Goal: Task Accomplishment & Management: Complete application form

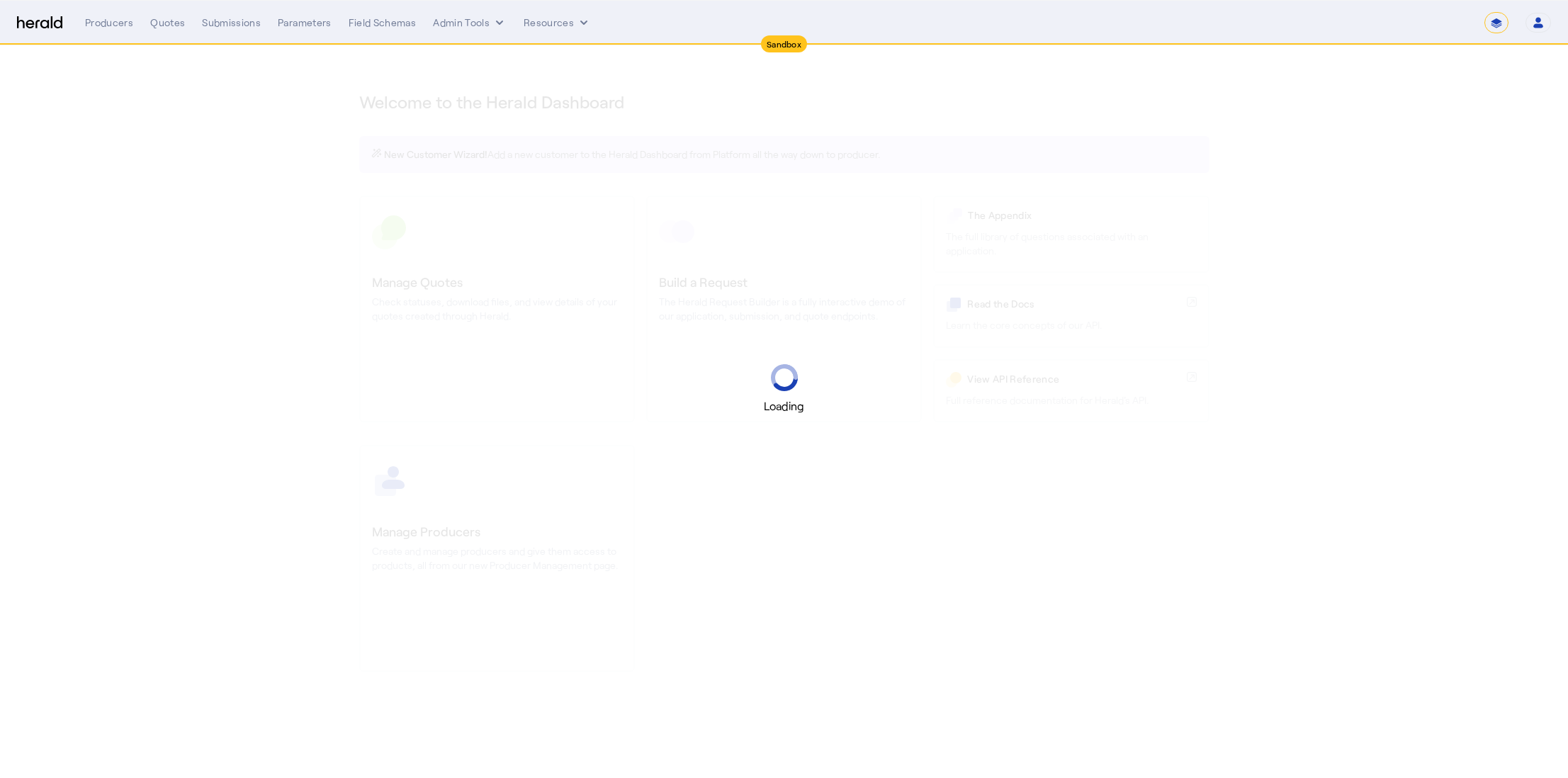
select select "*******"
select select "pfm_2v8p_herald_api"
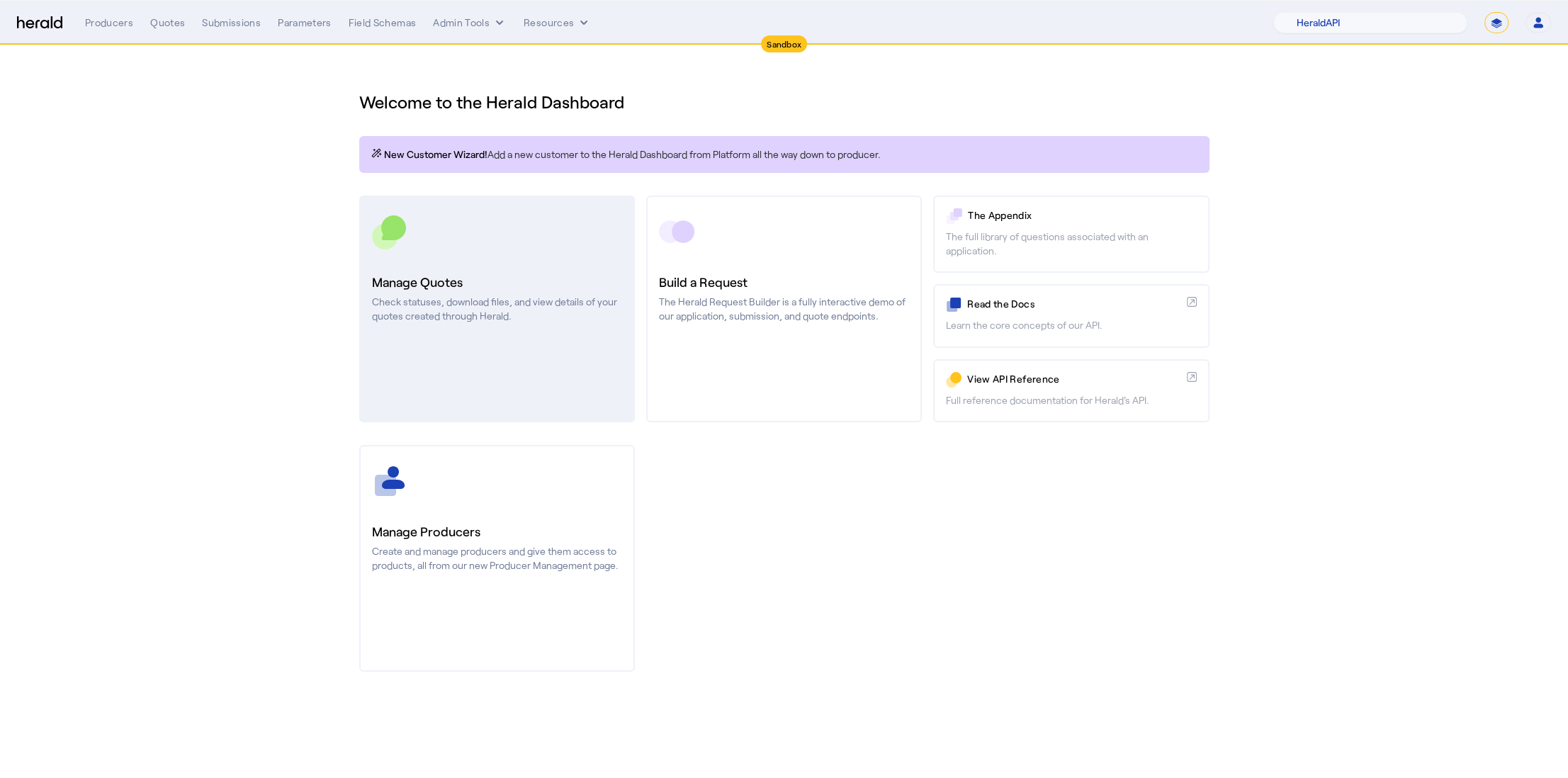
click at [506, 286] on h3 "Manage Quotes" at bounding box center [496, 282] width 250 height 20
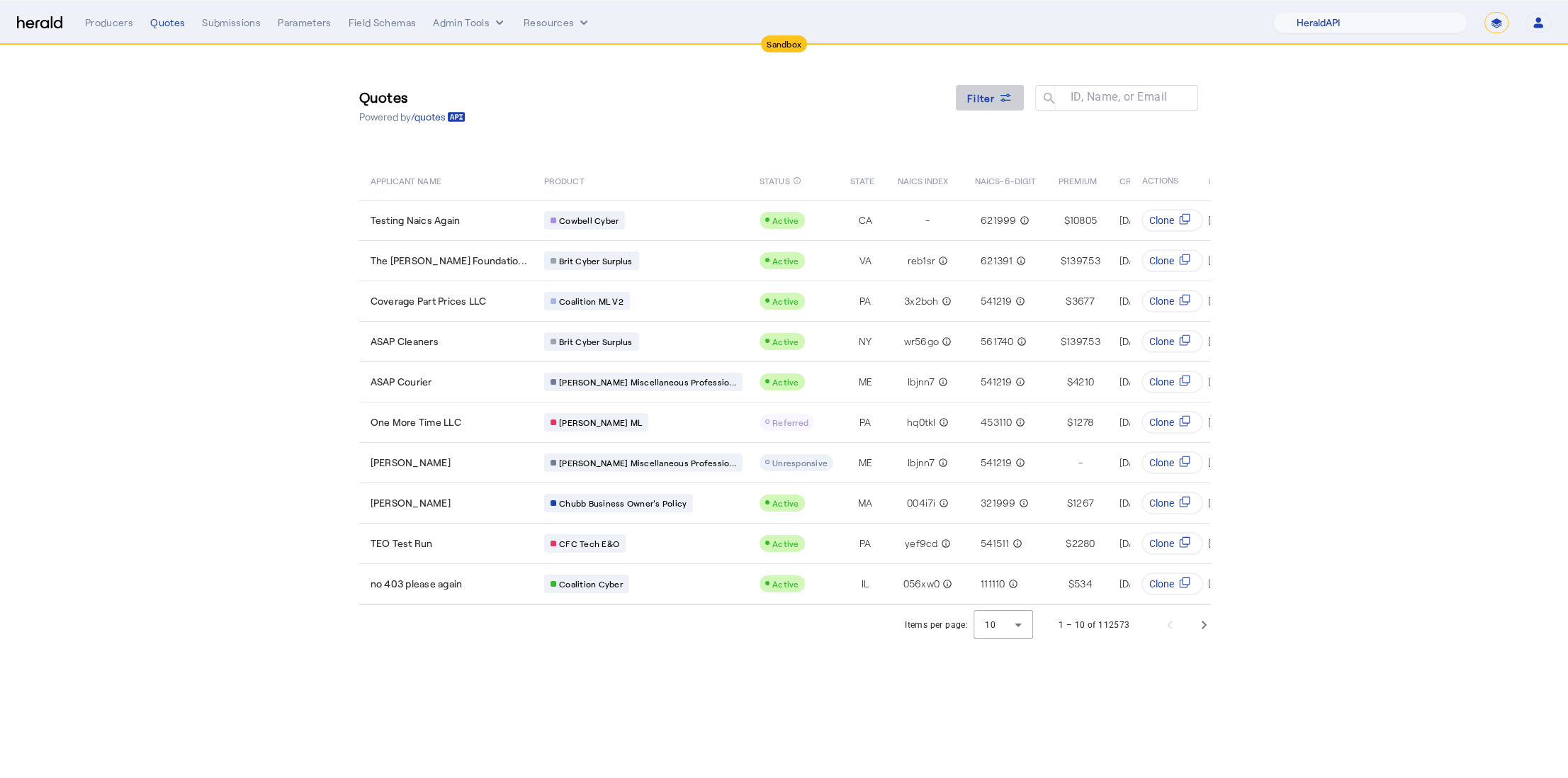
click at [1016, 92] on span at bounding box center [990, 97] width 68 height 34
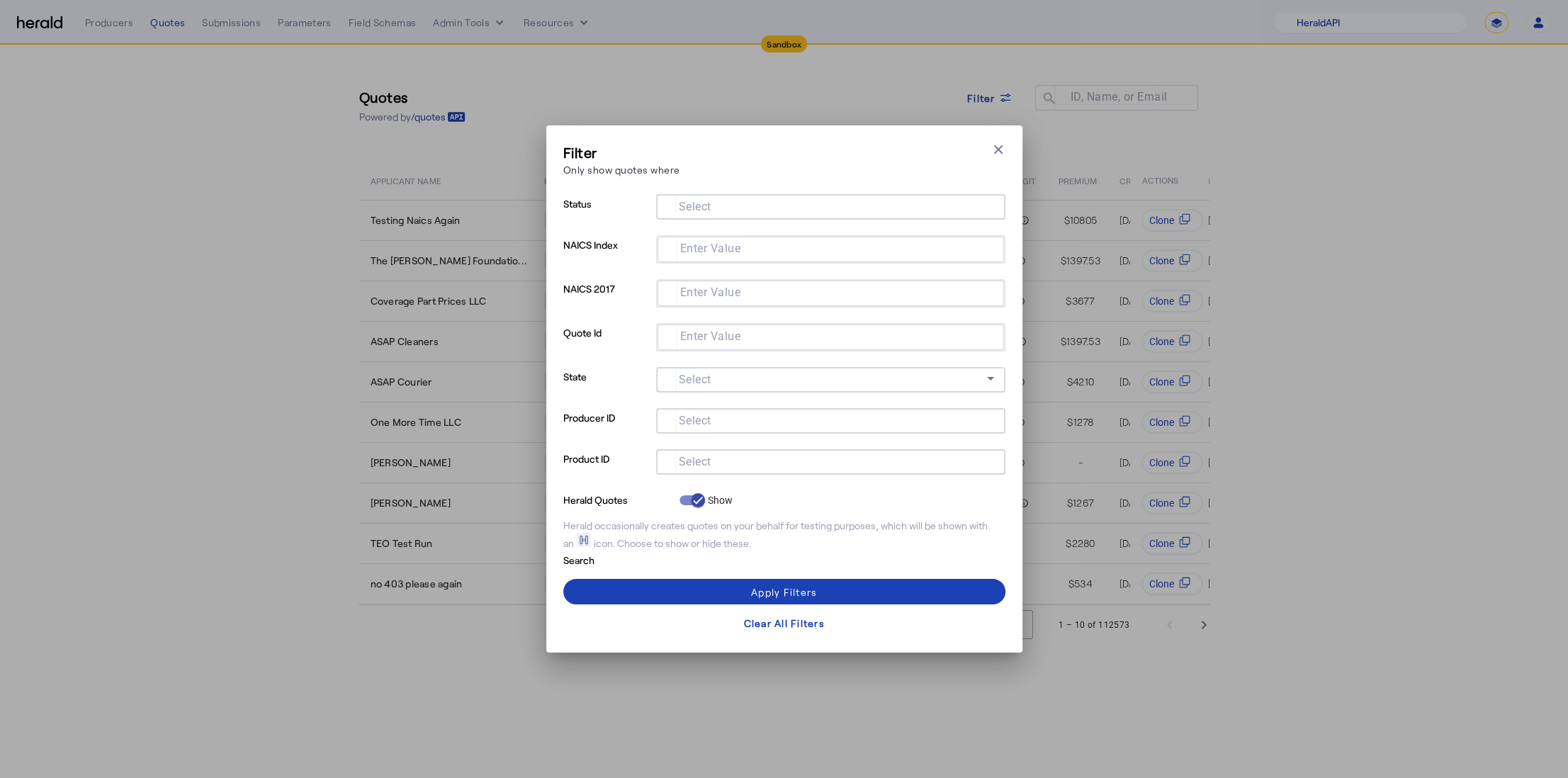
click at [753, 450] on div at bounding box center [831, 462] width 327 height 25
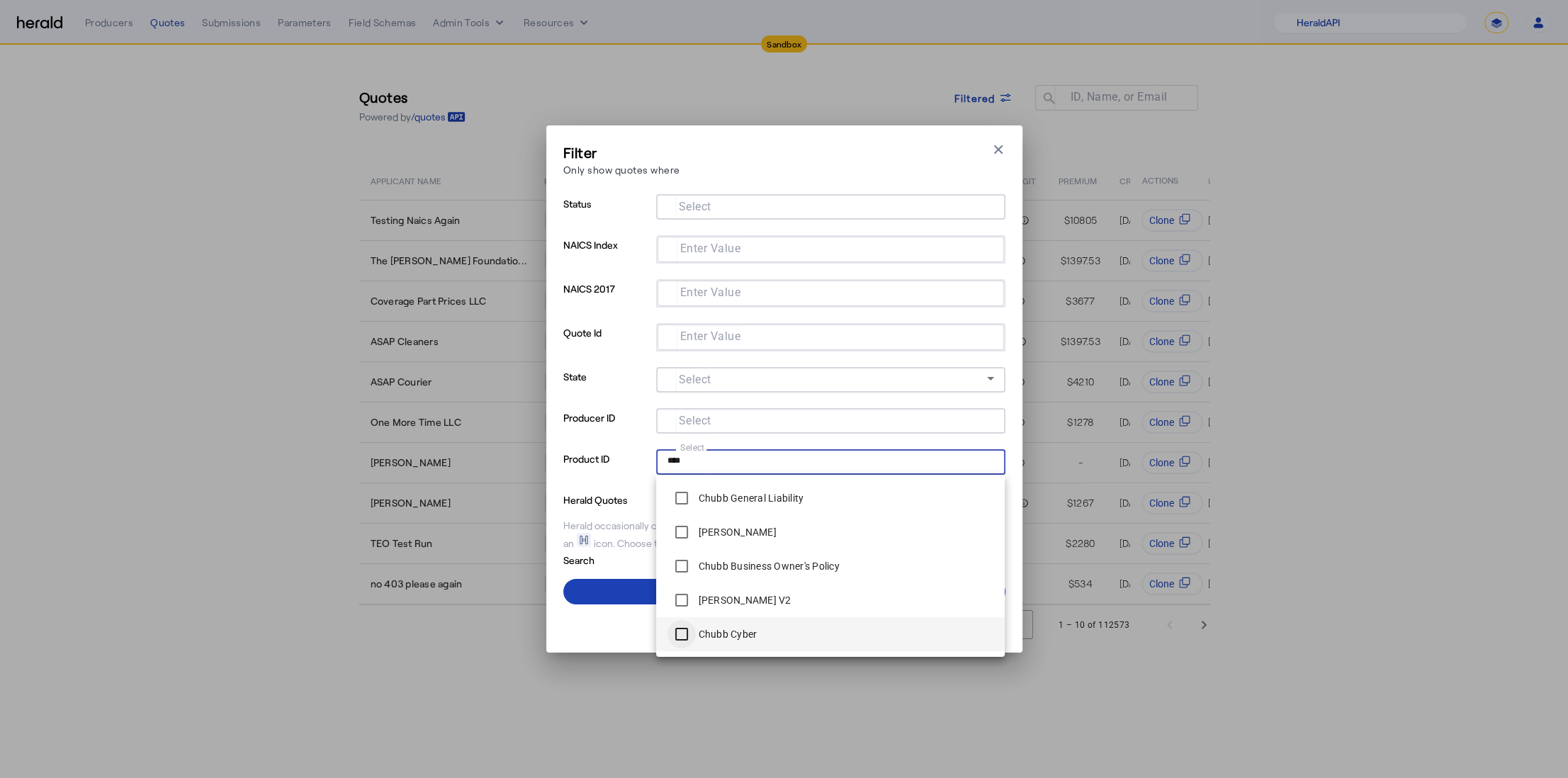
type input "****"
click at [604, 586] on span at bounding box center [784, 591] width 442 height 34
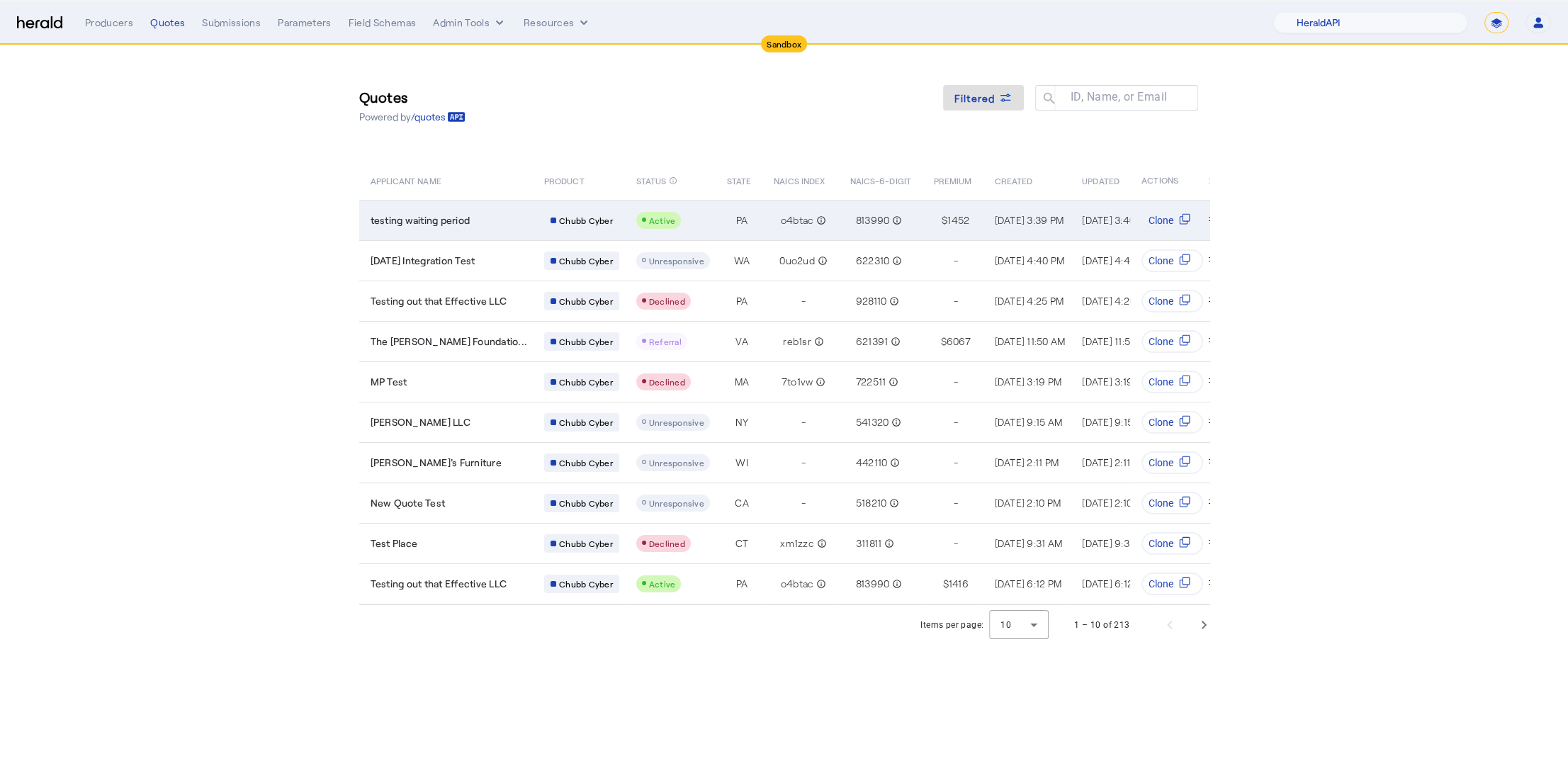
click at [492, 219] on div "testing waiting period" at bounding box center [449, 220] width 157 height 14
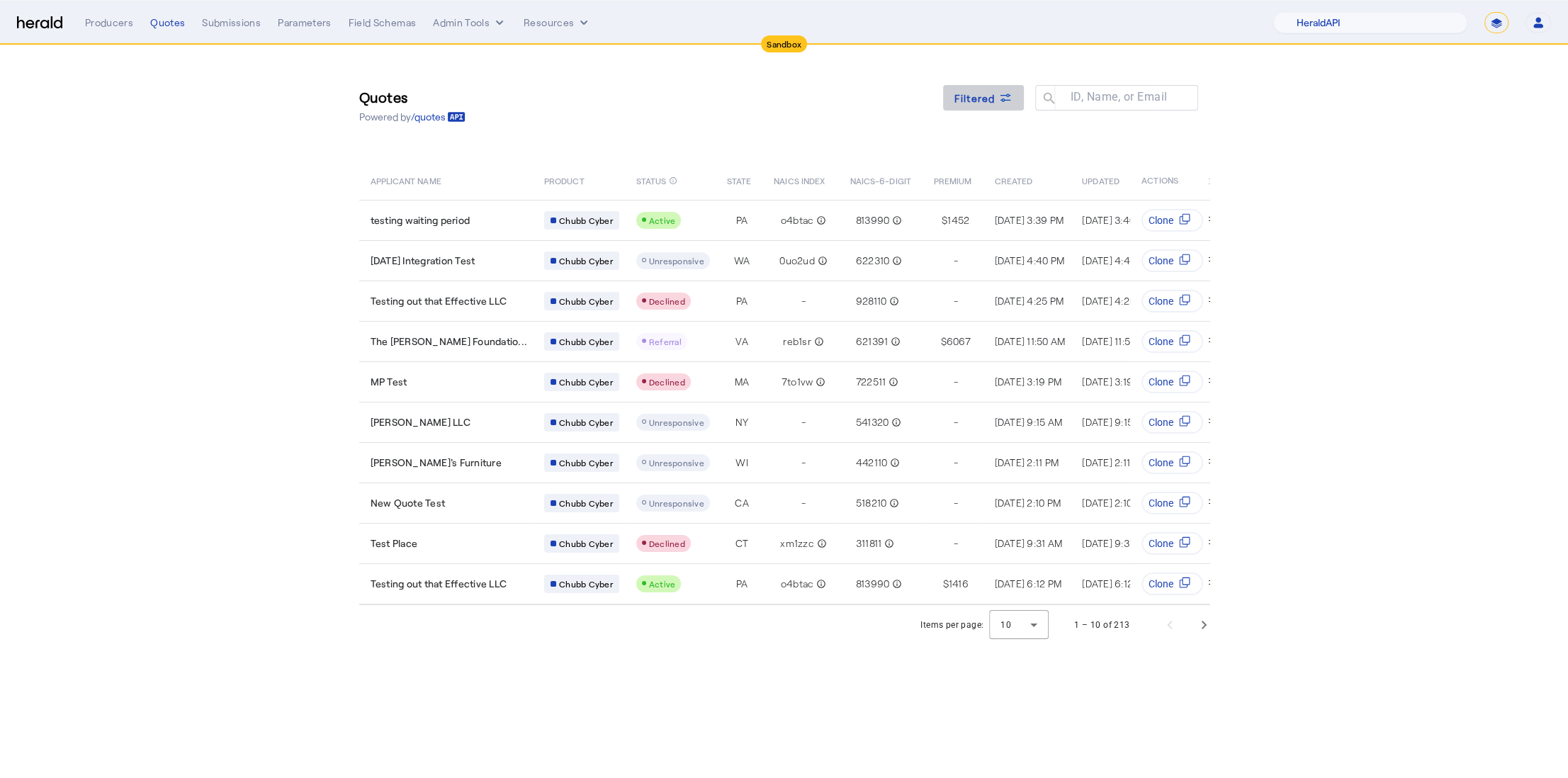
click at [985, 103] on span "Filtered" at bounding box center [975, 98] width 41 height 15
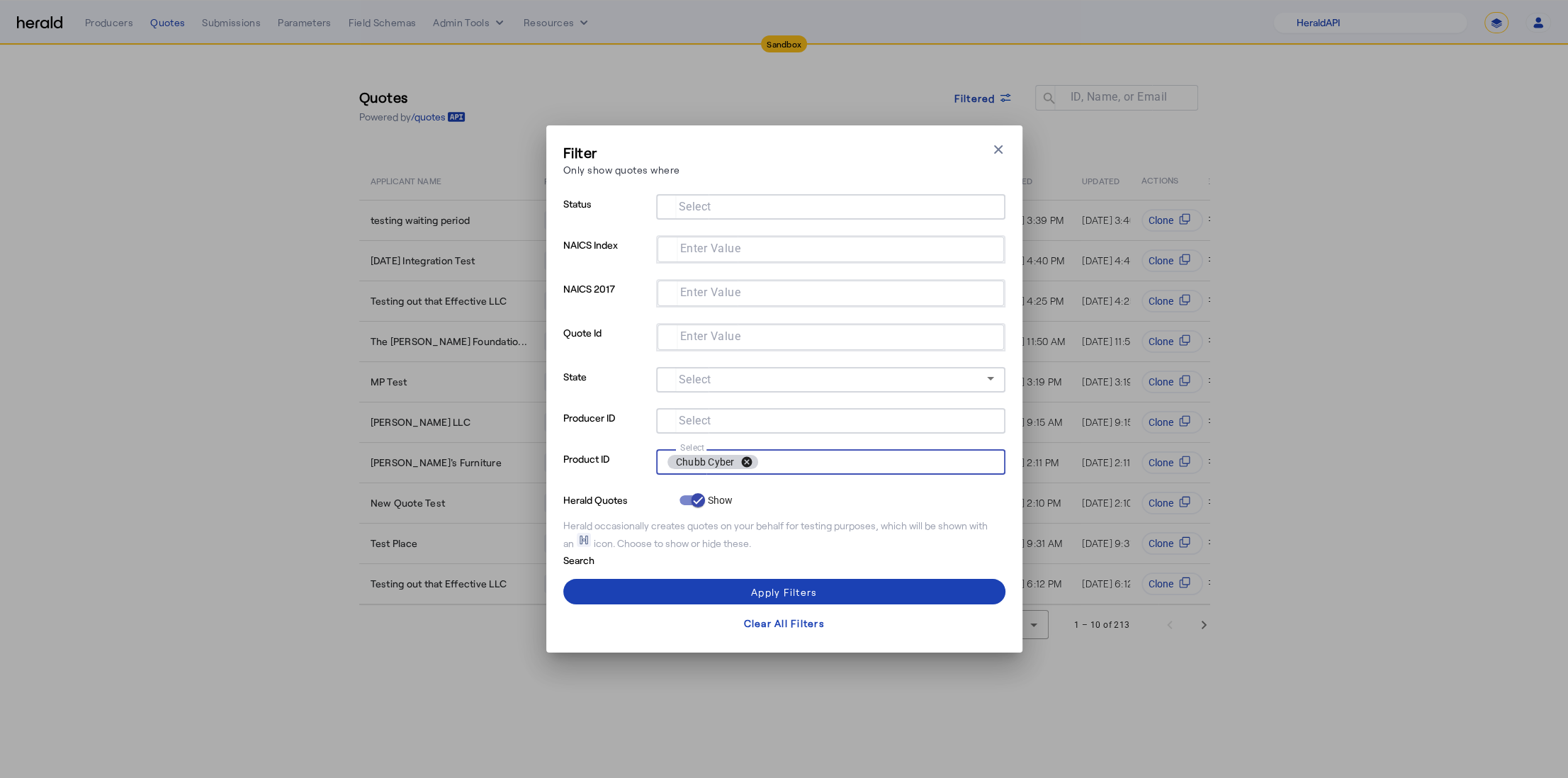
click at [743, 463] on button "cancel" at bounding box center [746, 462] width 24 height 13
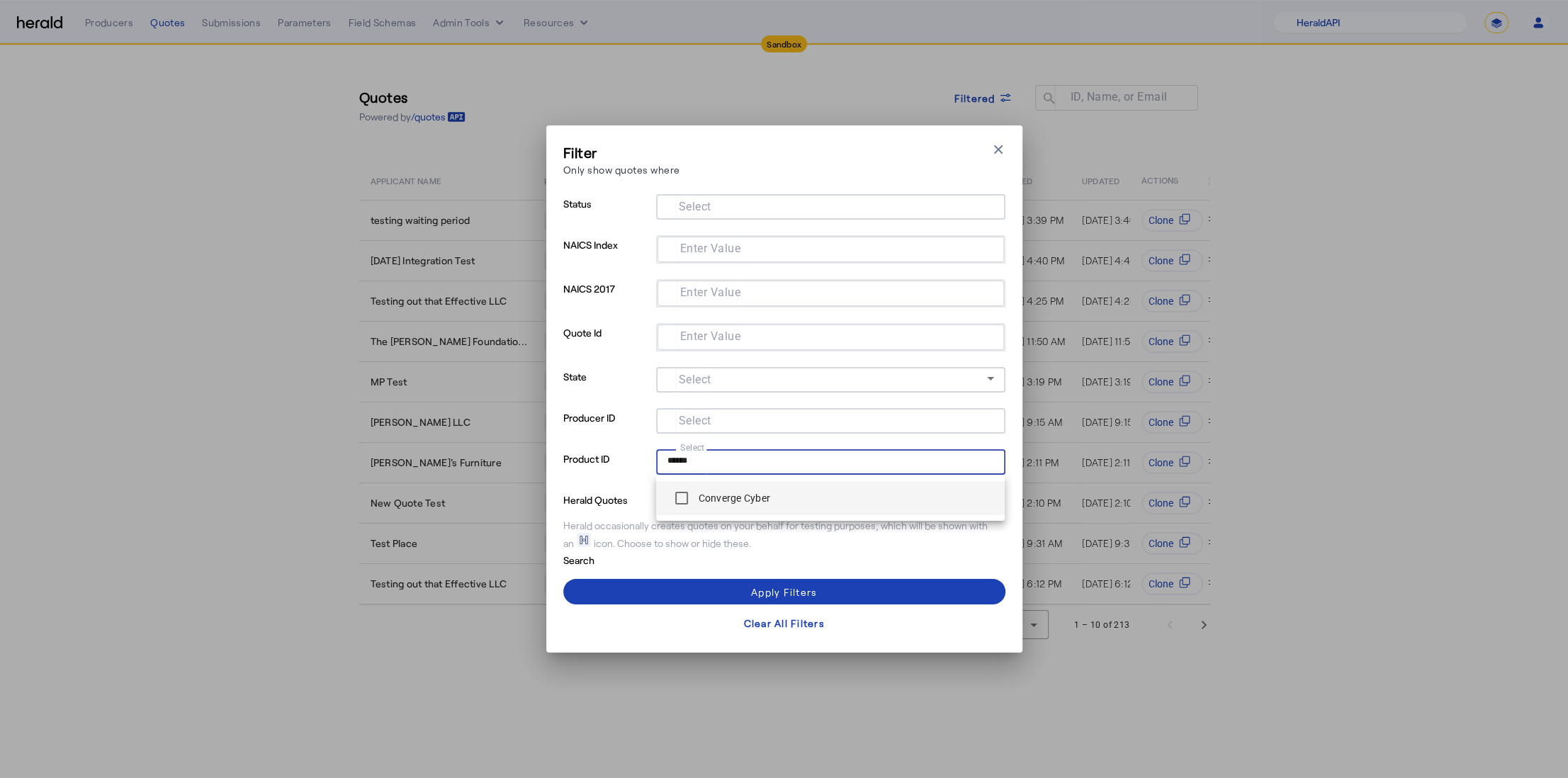
type input "******"
click at [653, 580] on span at bounding box center [784, 591] width 442 height 34
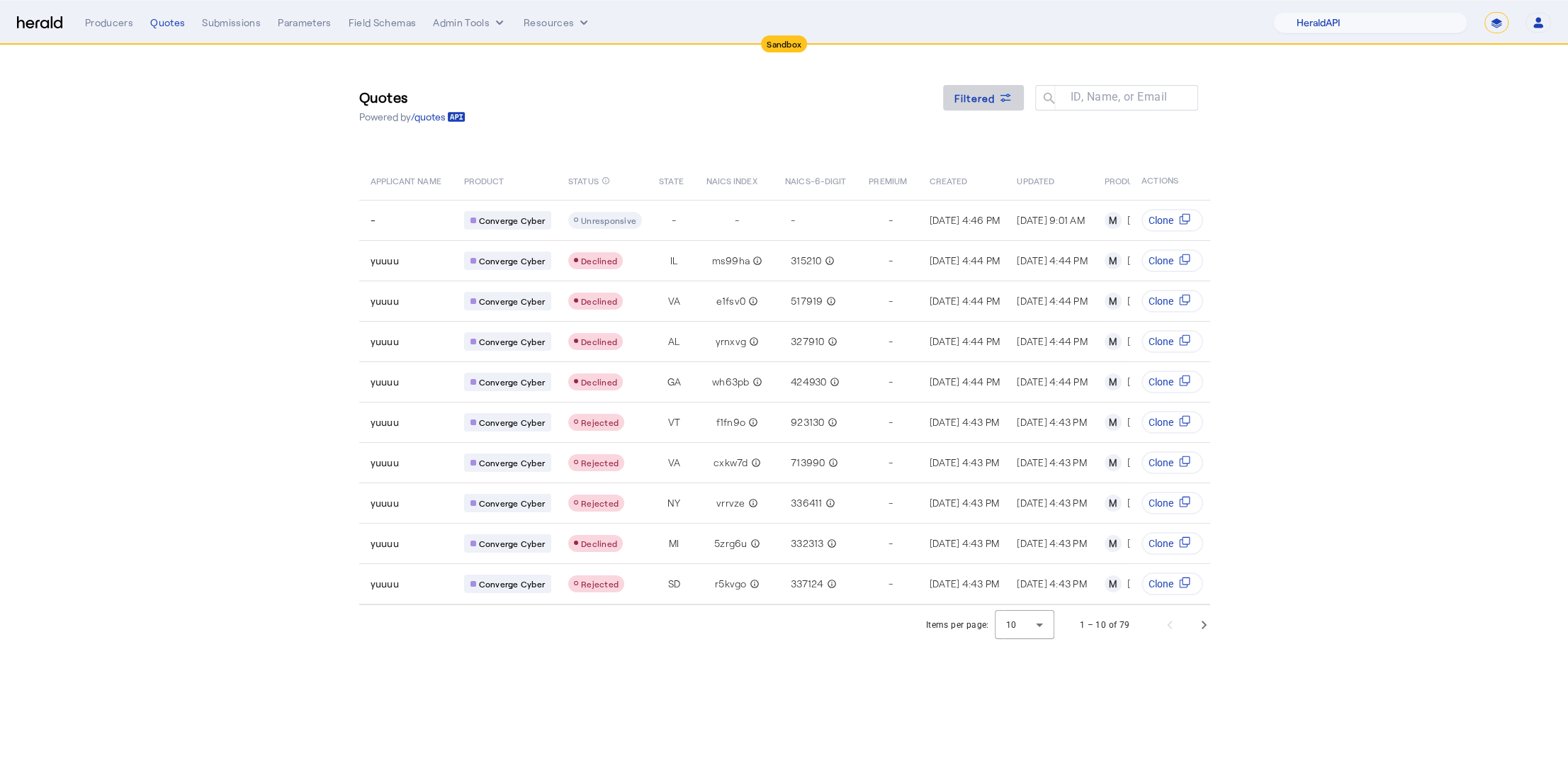
click at [982, 80] on span at bounding box center [983, 97] width 80 height 34
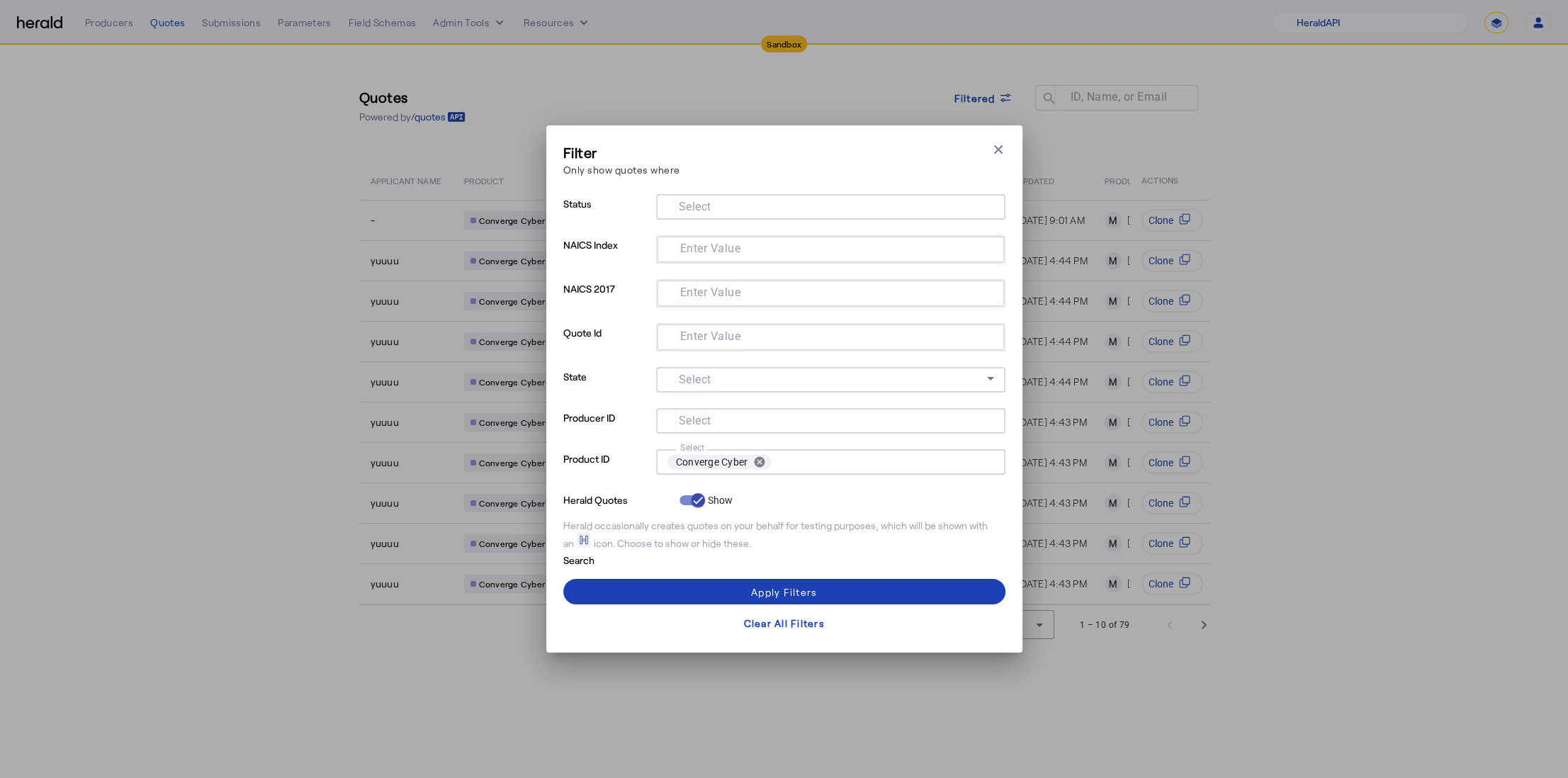
click at [797, 200] on input "Select" at bounding box center [828, 206] width 321 height 17
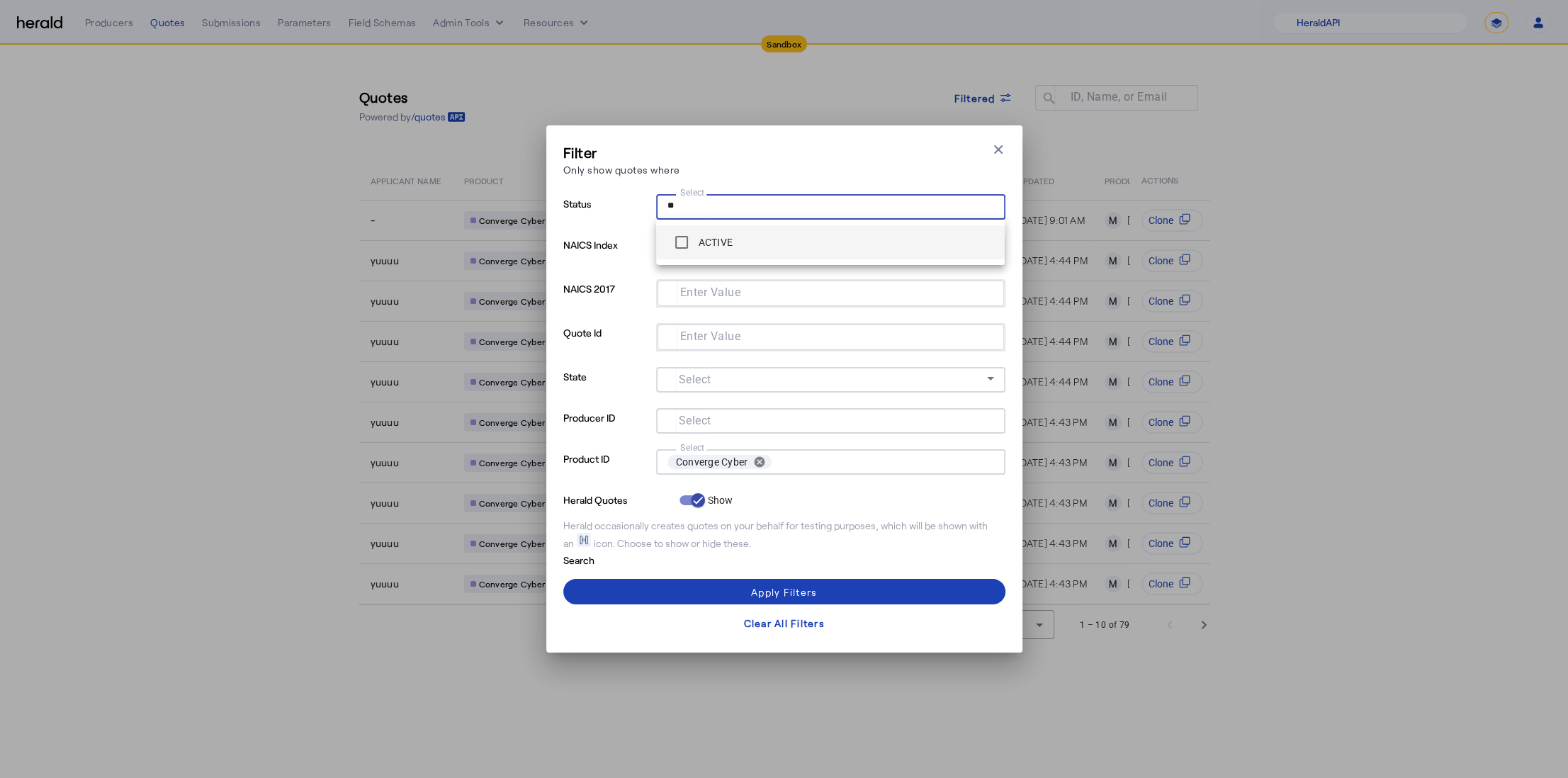
type input "**"
click at [714, 250] on div "ACTIVE" at bounding box center [700, 242] width 65 height 28
click at [662, 588] on span at bounding box center [784, 591] width 442 height 34
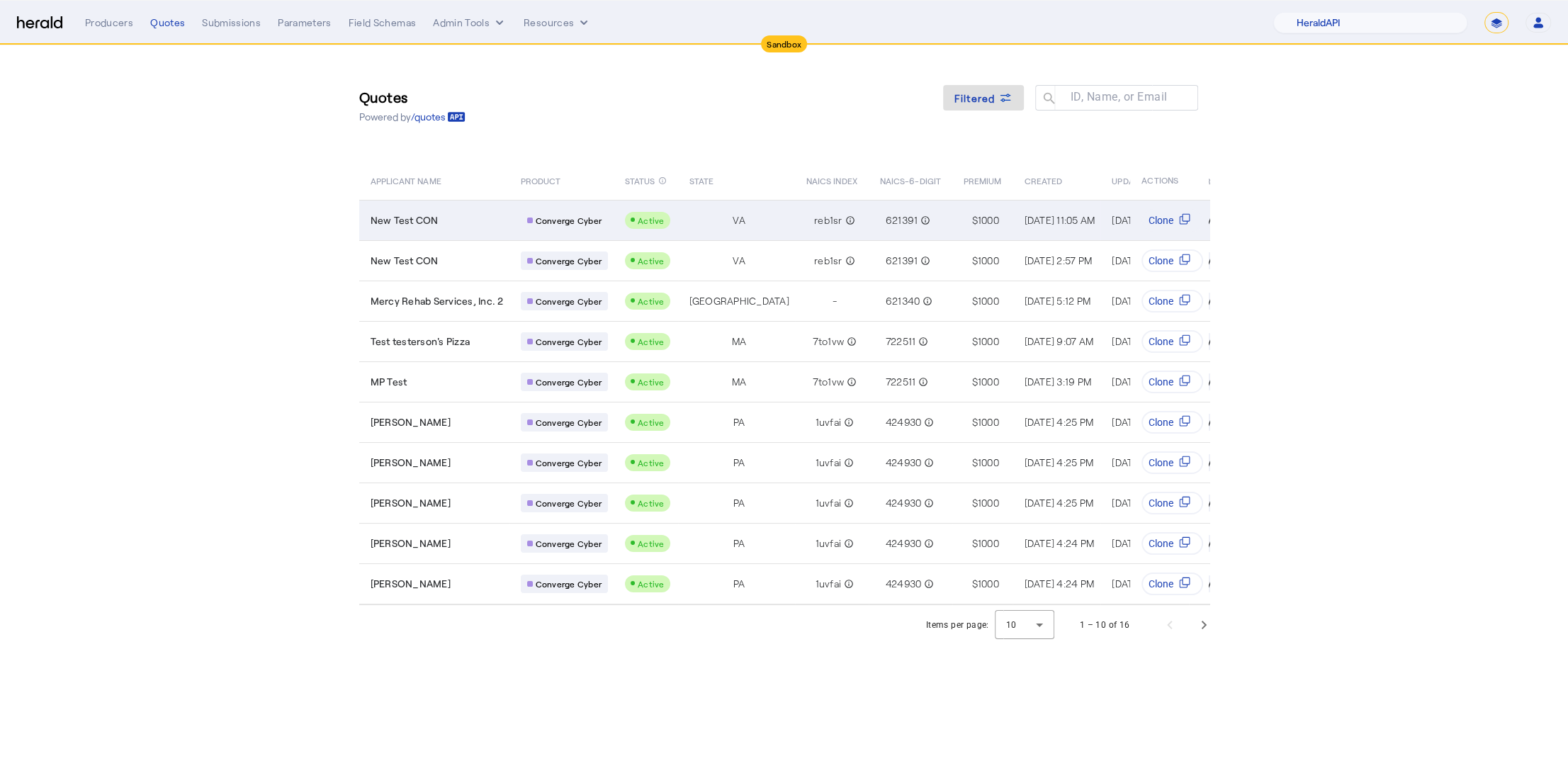
click at [459, 225] on div "New Test CON" at bounding box center [437, 220] width 133 height 14
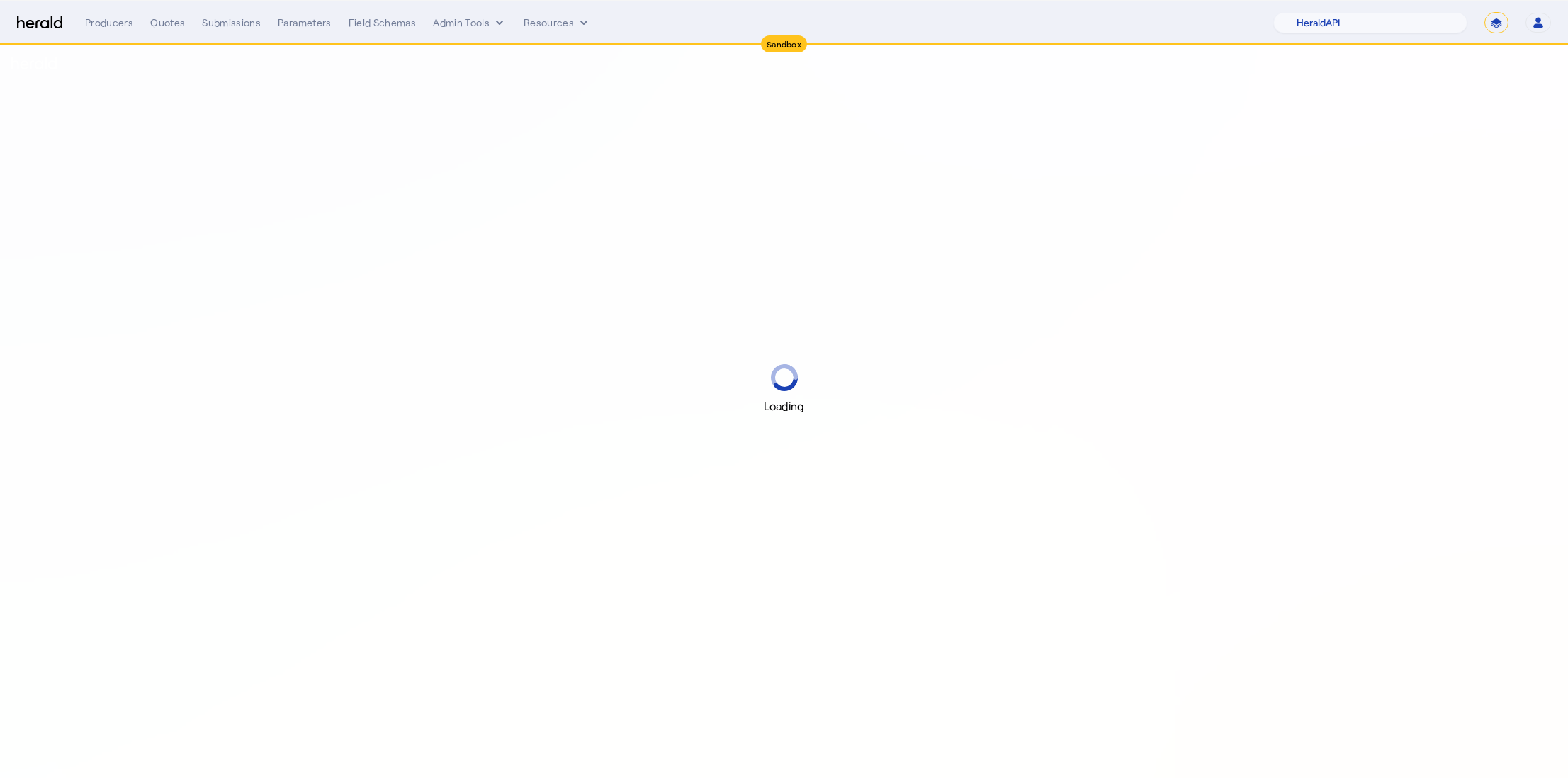
select select "pfm_2v8p_herald_api"
select select "*******"
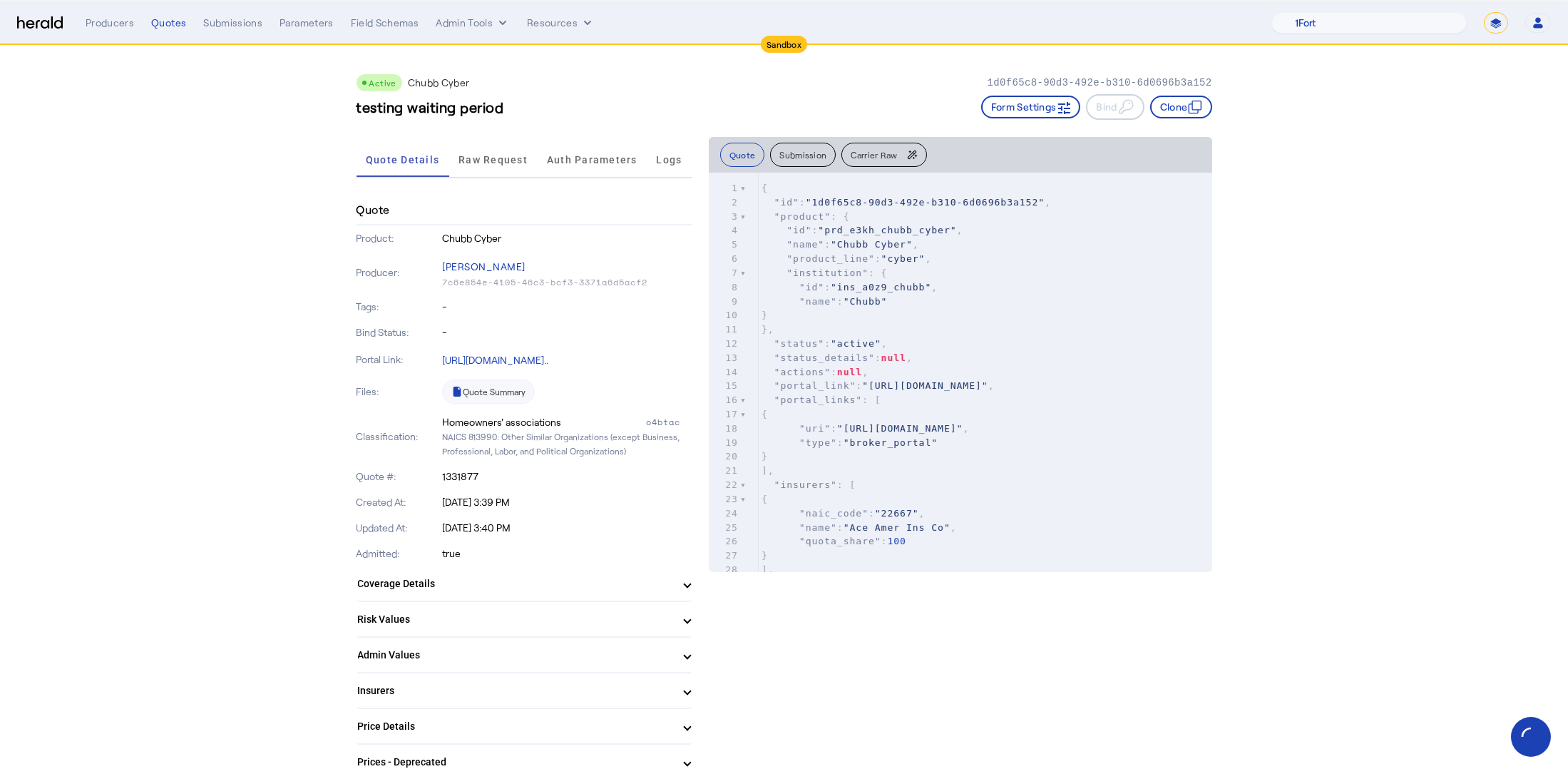
click at [508, 578] on mat-panel-title "Coverage Details" at bounding box center [516, 583] width 315 height 15
click at [1194, 103] on icon "button" at bounding box center [1195, 107] width 14 height 14
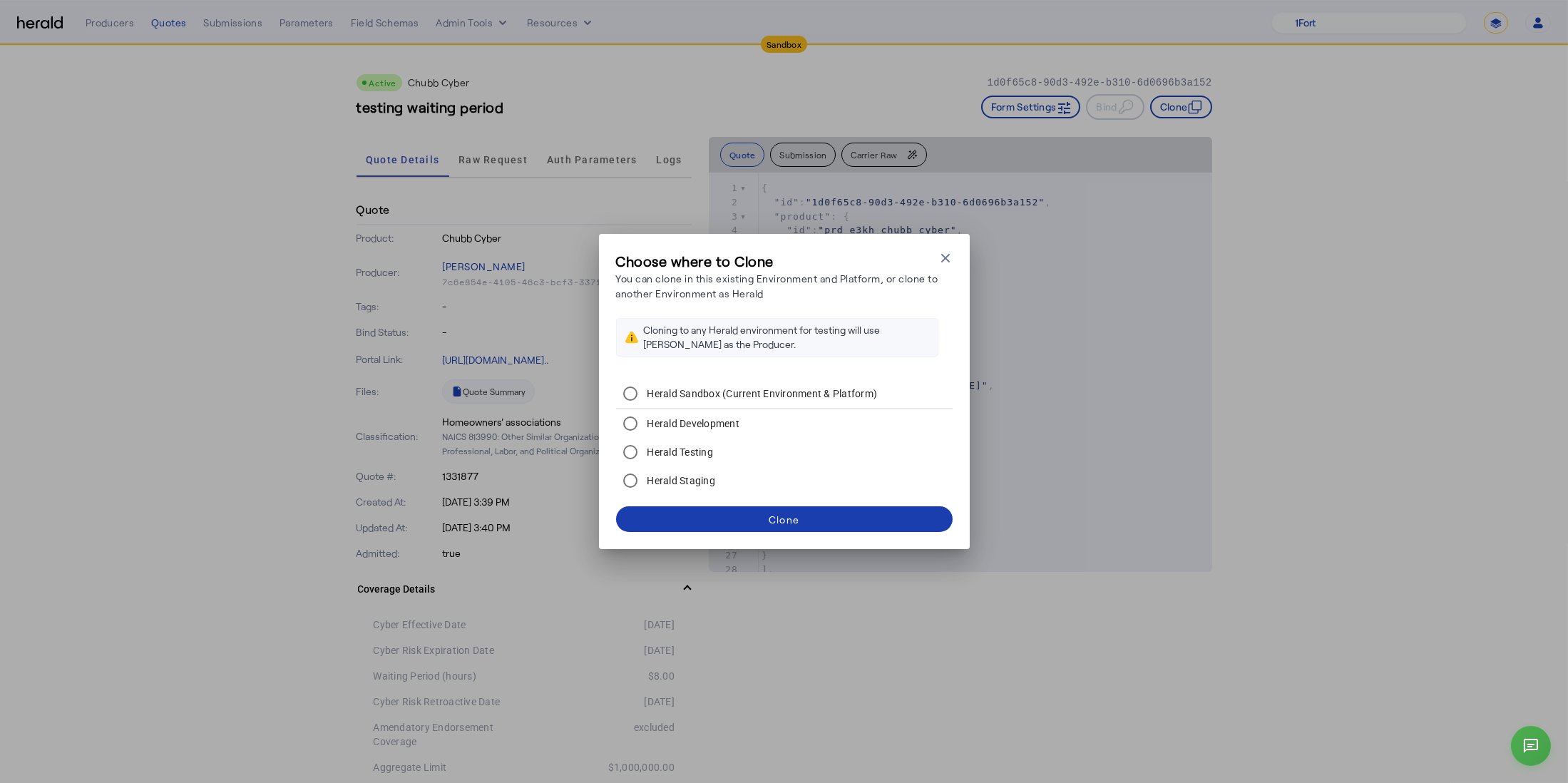
click at [766, 512] on span at bounding box center [785, 519] width 337 height 34
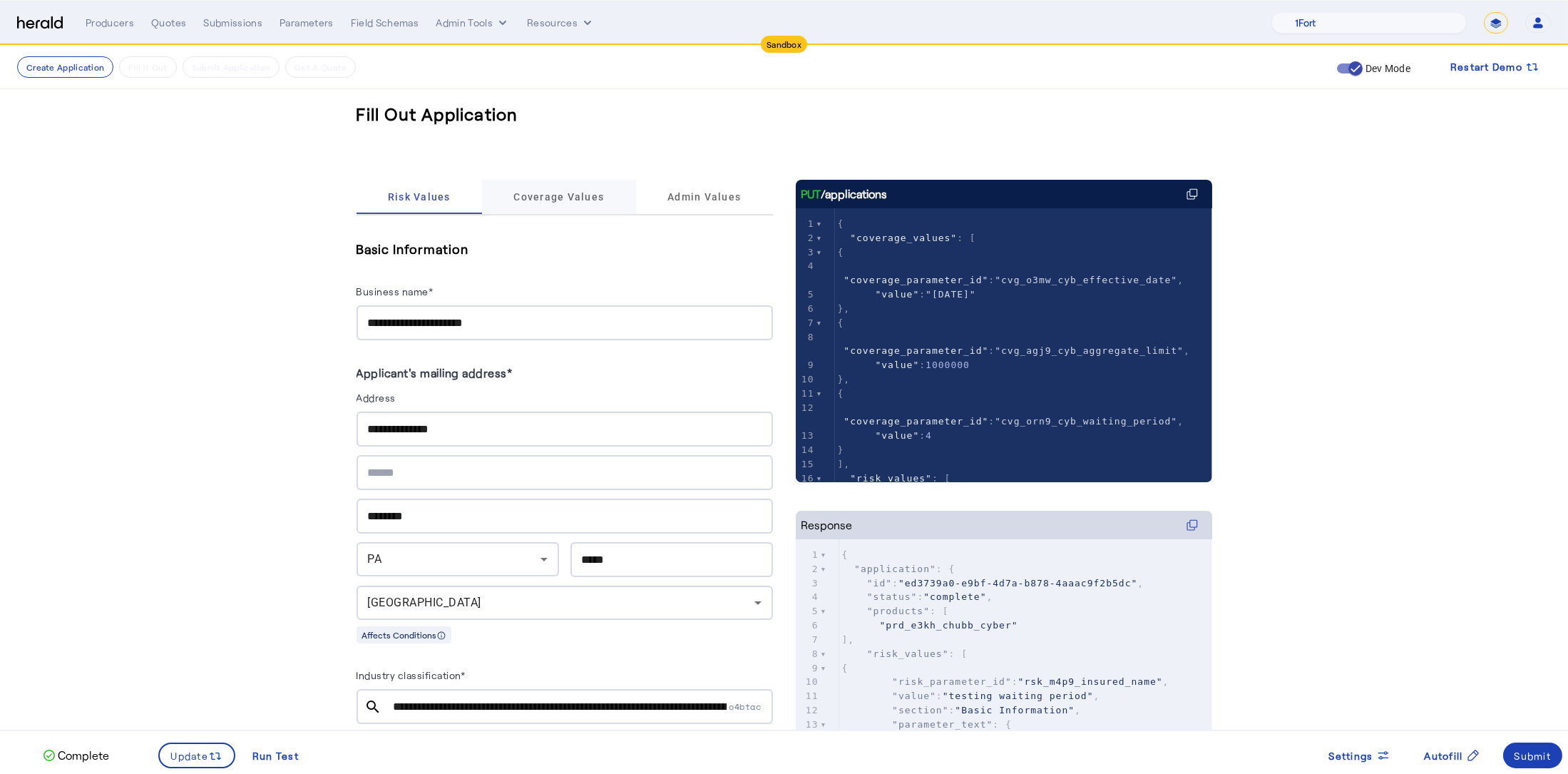
click at [555, 188] on span "Coverage Values" at bounding box center [558, 196] width 91 height 34
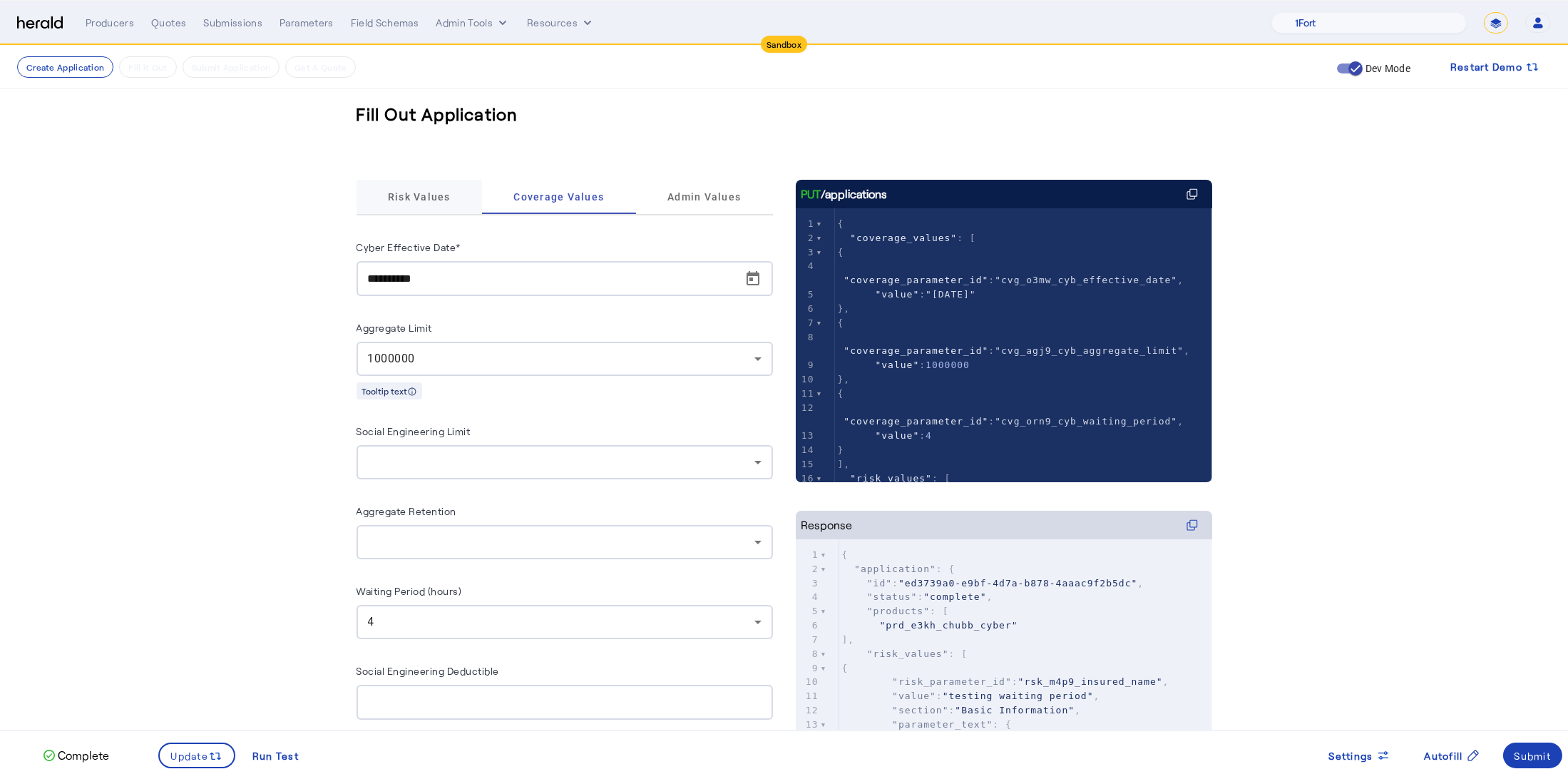
click at [435, 184] on span "Risk Values" at bounding box center [419, 196] width 63 height 34
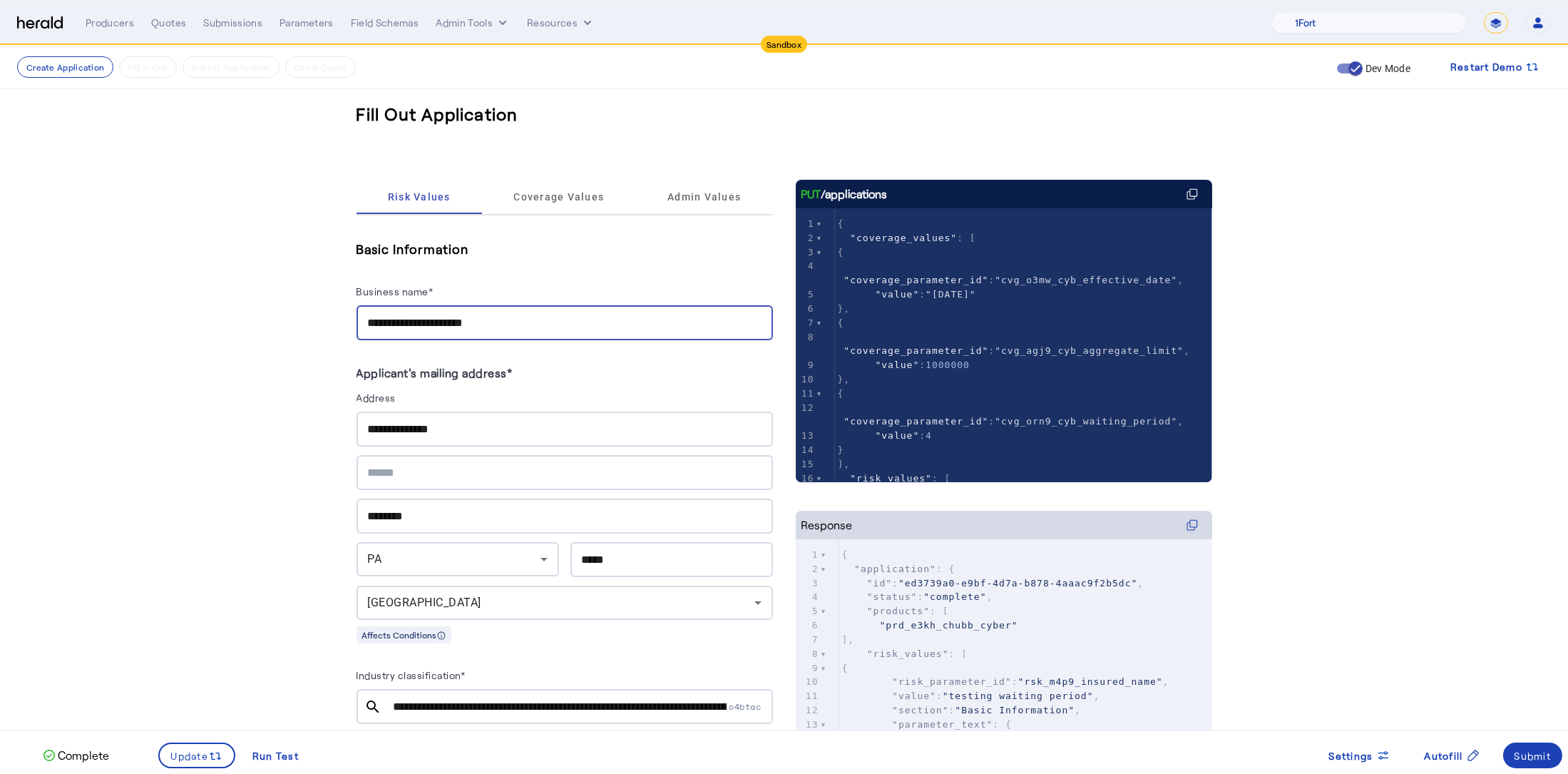
drag, startPoint x: 458, startPoint y: 312, endPoint x: 285, endPoint y: 314, distance: 173.0
type input "**********"
click at [576, 195] on span "Coverage Values" at bounding box center [558, 197] width 91 height 10
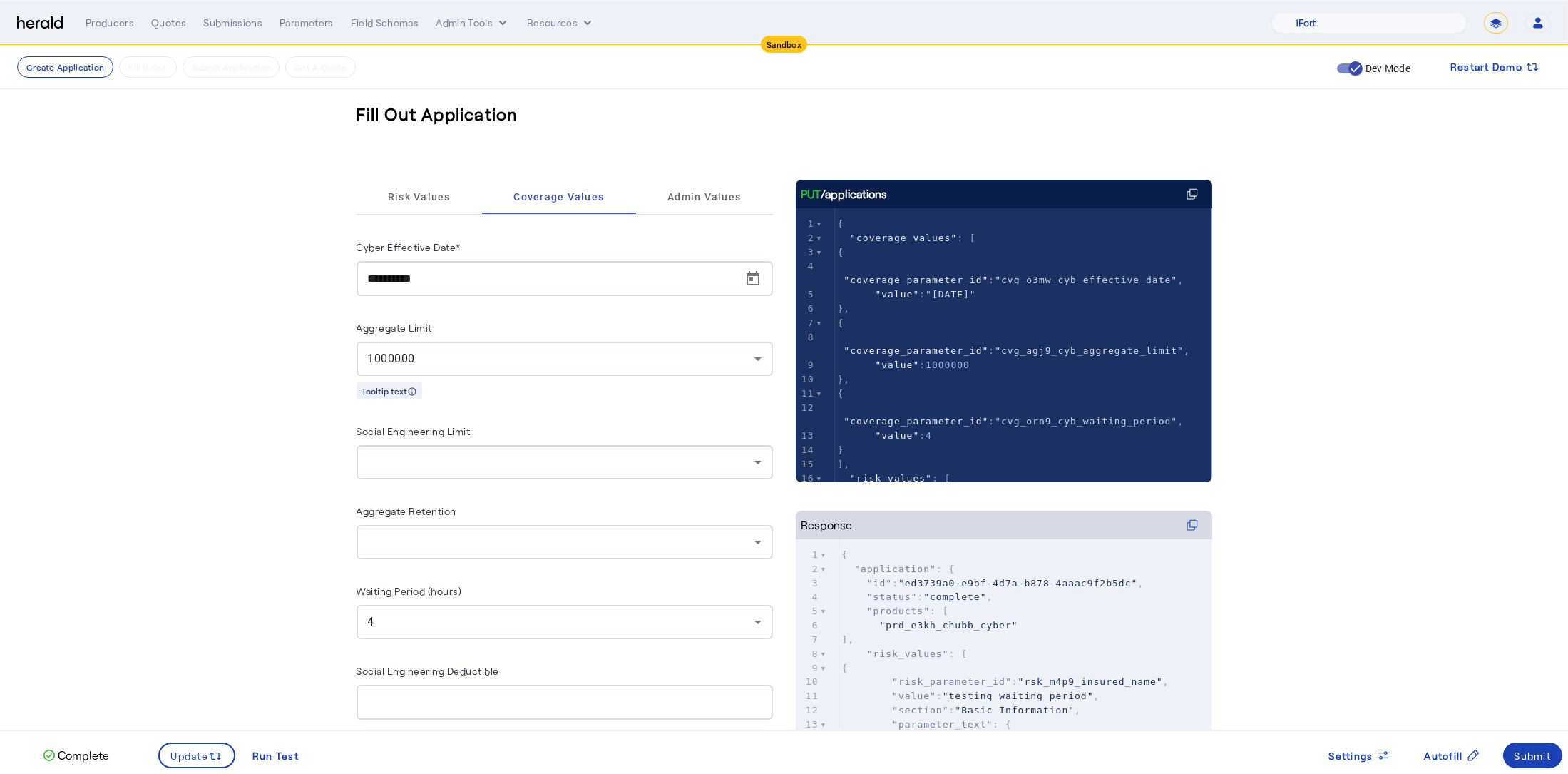
click at [508, 357] on div "1000000" at bounding box center [561, 359] width 387 height 17
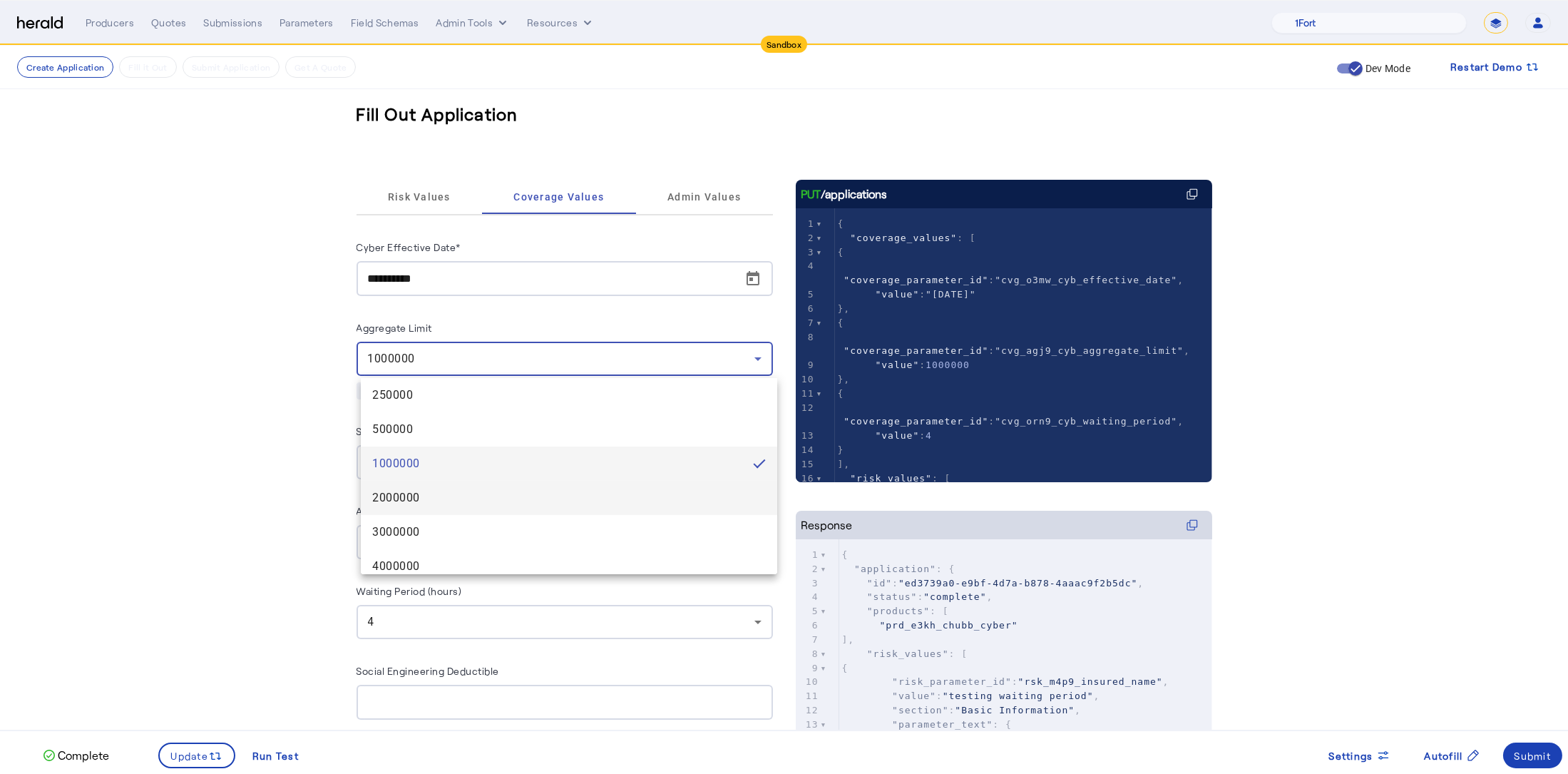
click at [458, 504] on span "2000000" at bounding box center [570, 498] width 394 height 17
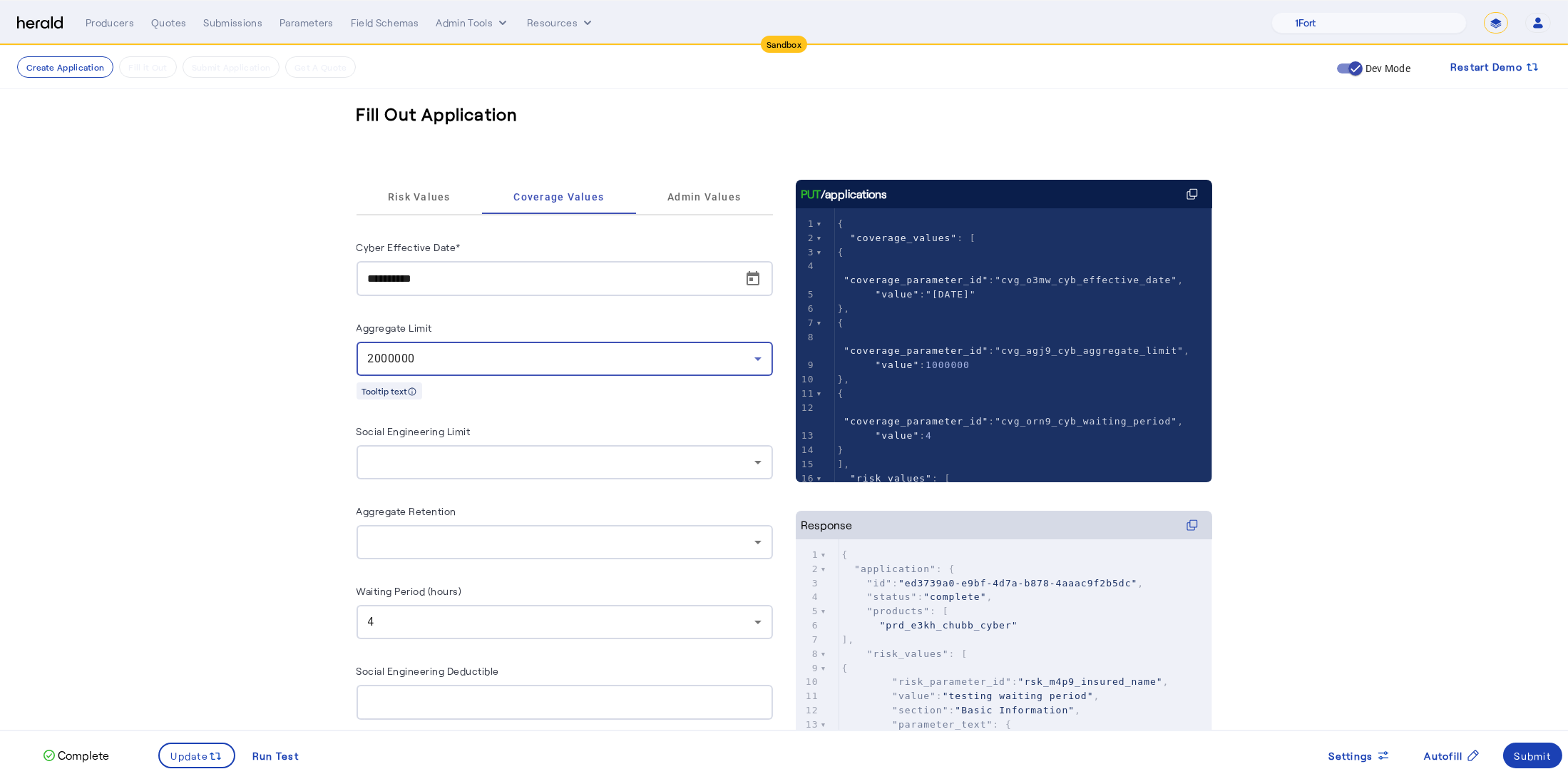
click at [315, 454] on fill-application-step "**********" at bounding box center [784, 472] width 1568 height 853
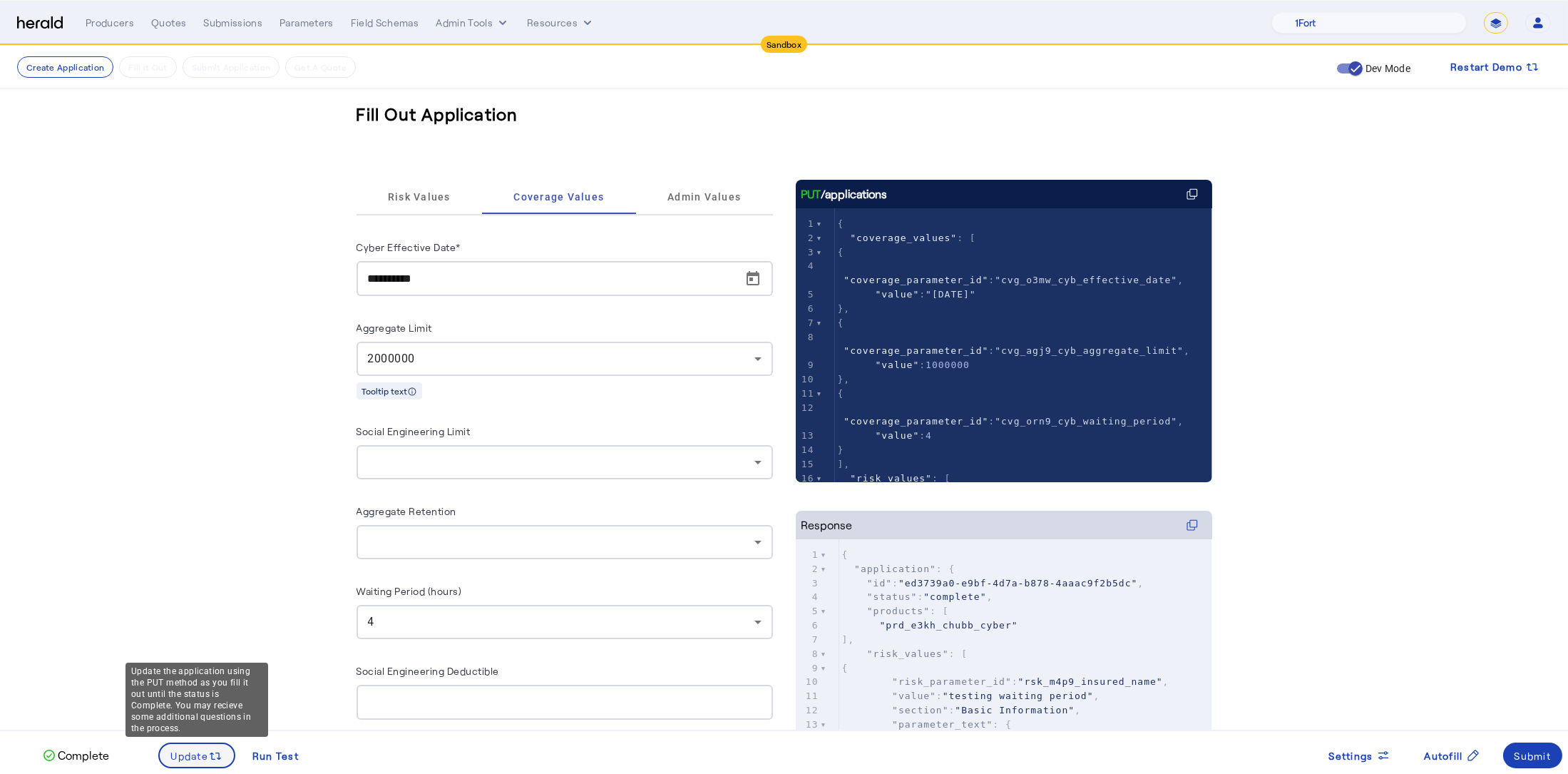
click at [189, 751] on span "Update" at bounding box center [190, 756] width 38 height 15
click at [1535, 755] on div "Submit" at bounding box center [1533, 756] width 37 height 15
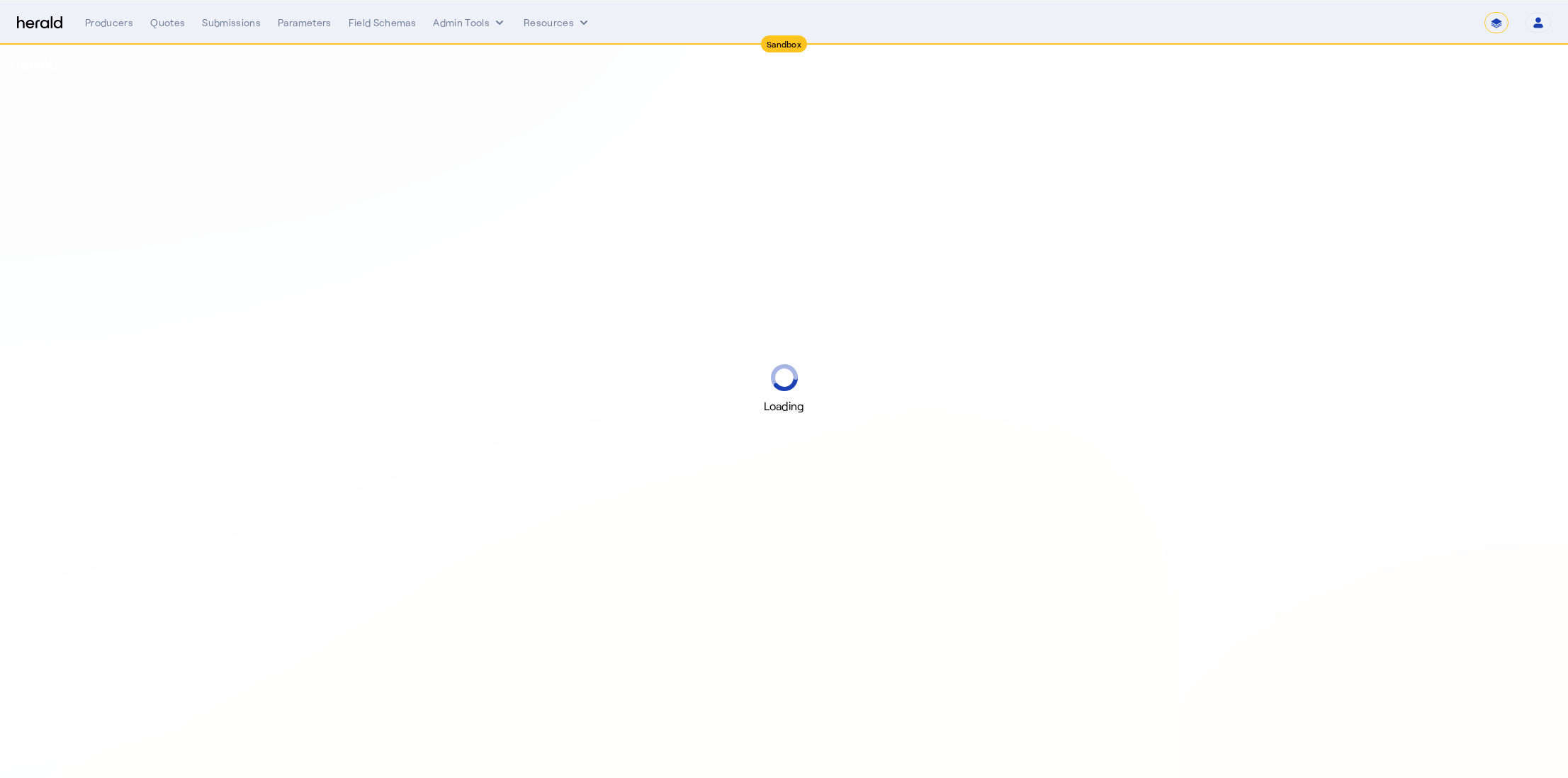
select select "*******"
select select "pfm_2v8p_herald_api"
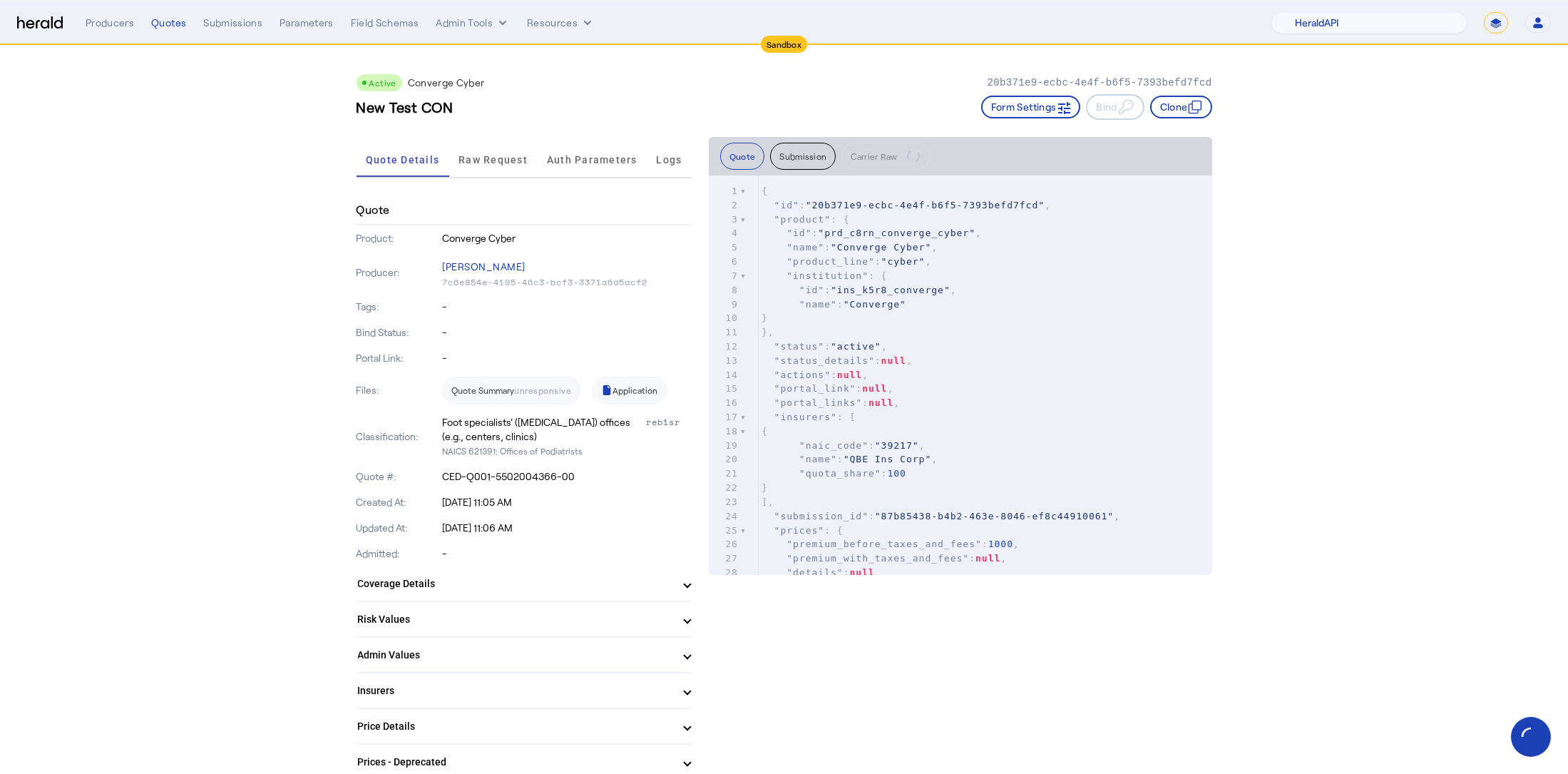
click at [493, 590] on mat-panel-title "Coverage Details" at bounding box center [516, 583] width 315 height 15
click at [494, 590] on mat-panel-title "Coverage Details" at bounding box center [516, 590] width 315 height 15
click at [1173, 107] on button "Clone" at bounding box center [1181, 106] width 62 height 23
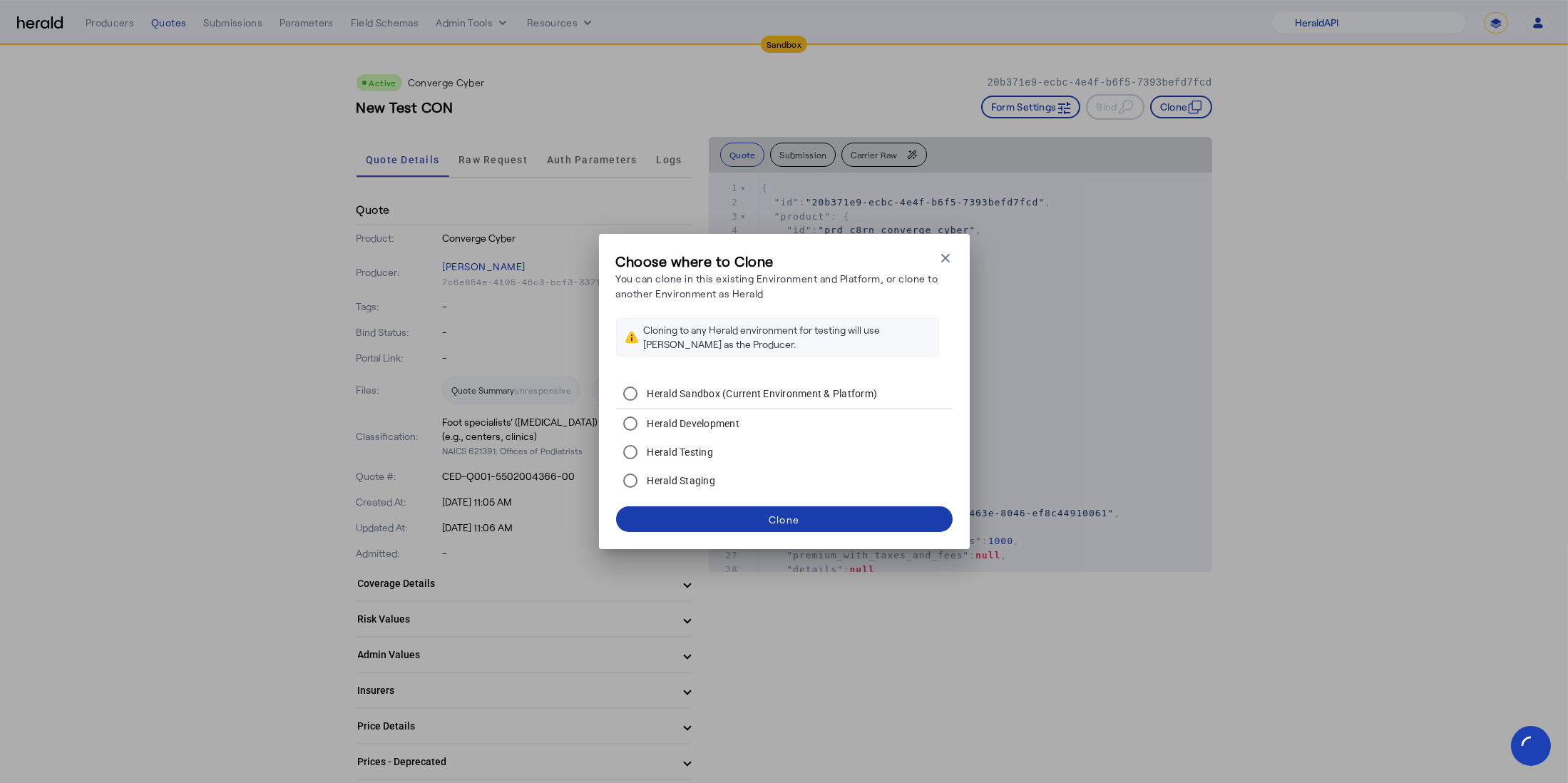
click at [719, 523] on span at bounding box center [785, 519] width 337 height 34
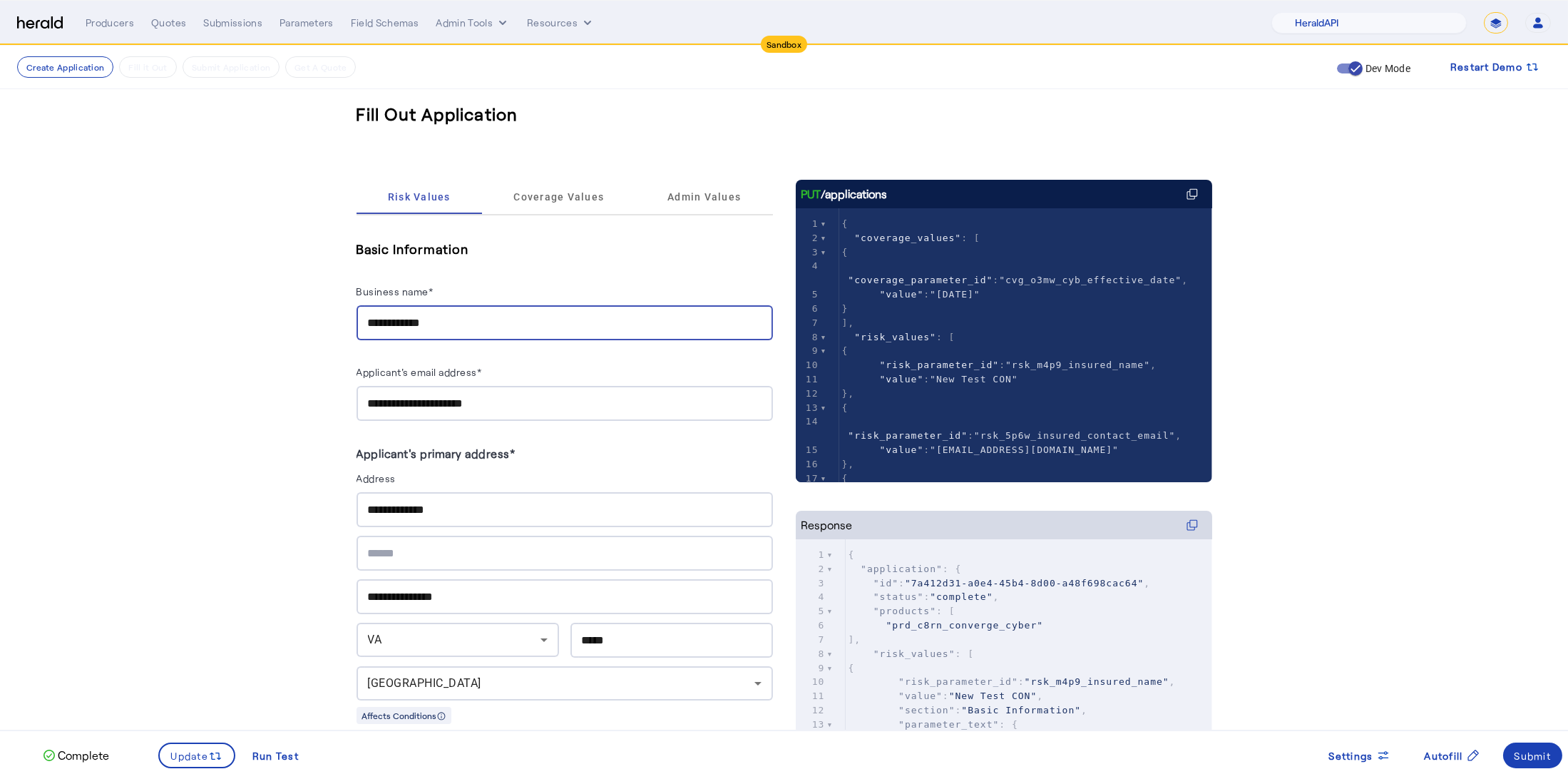
drag, startPoint x: 477, startPoint y: 323, endPoint x: 306, endPoint y: 319, distance: 171.0
type input "**********"
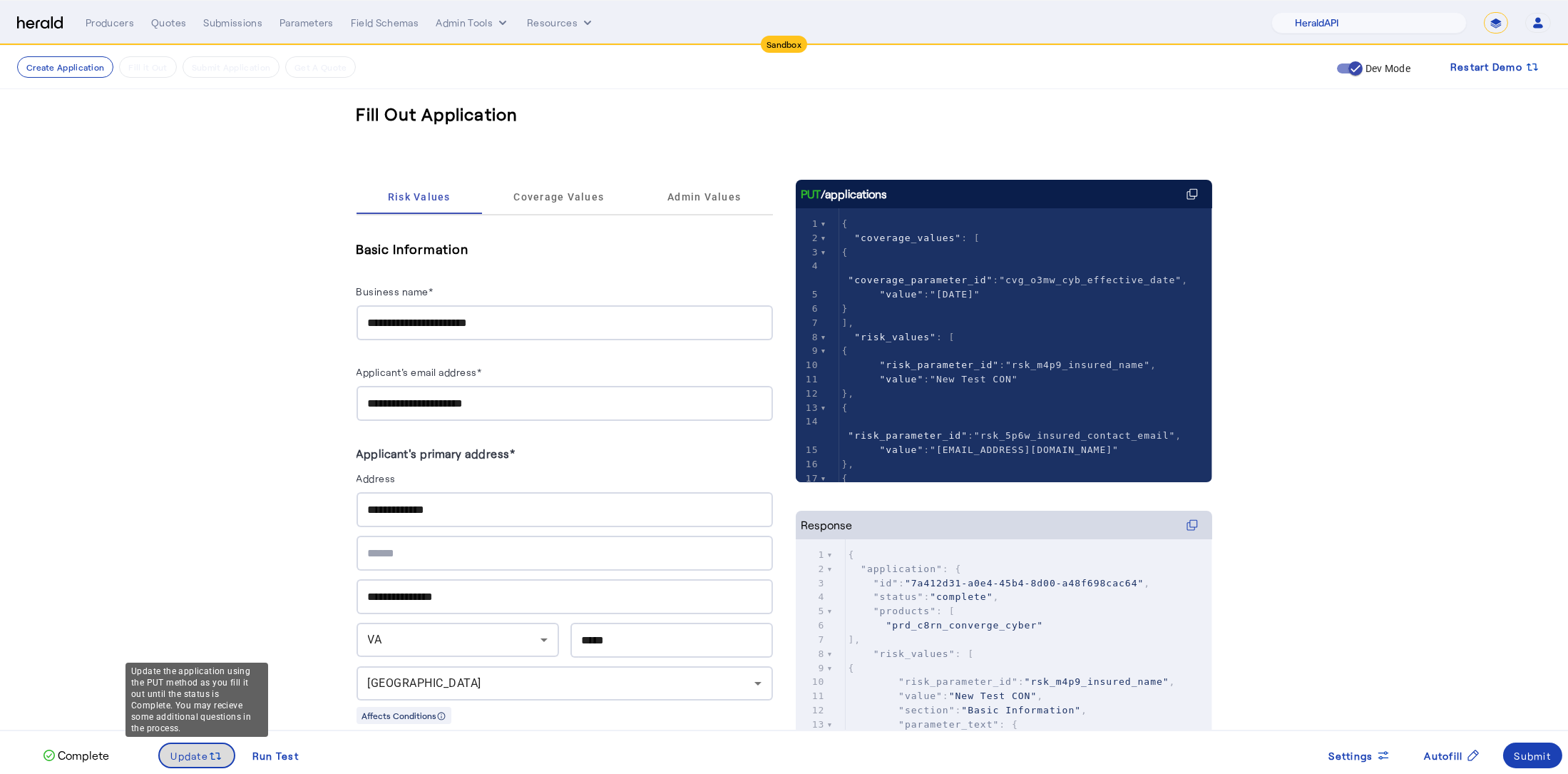
click at [220, 749] on icon at bounding box center [215, 757] width 14 height 14
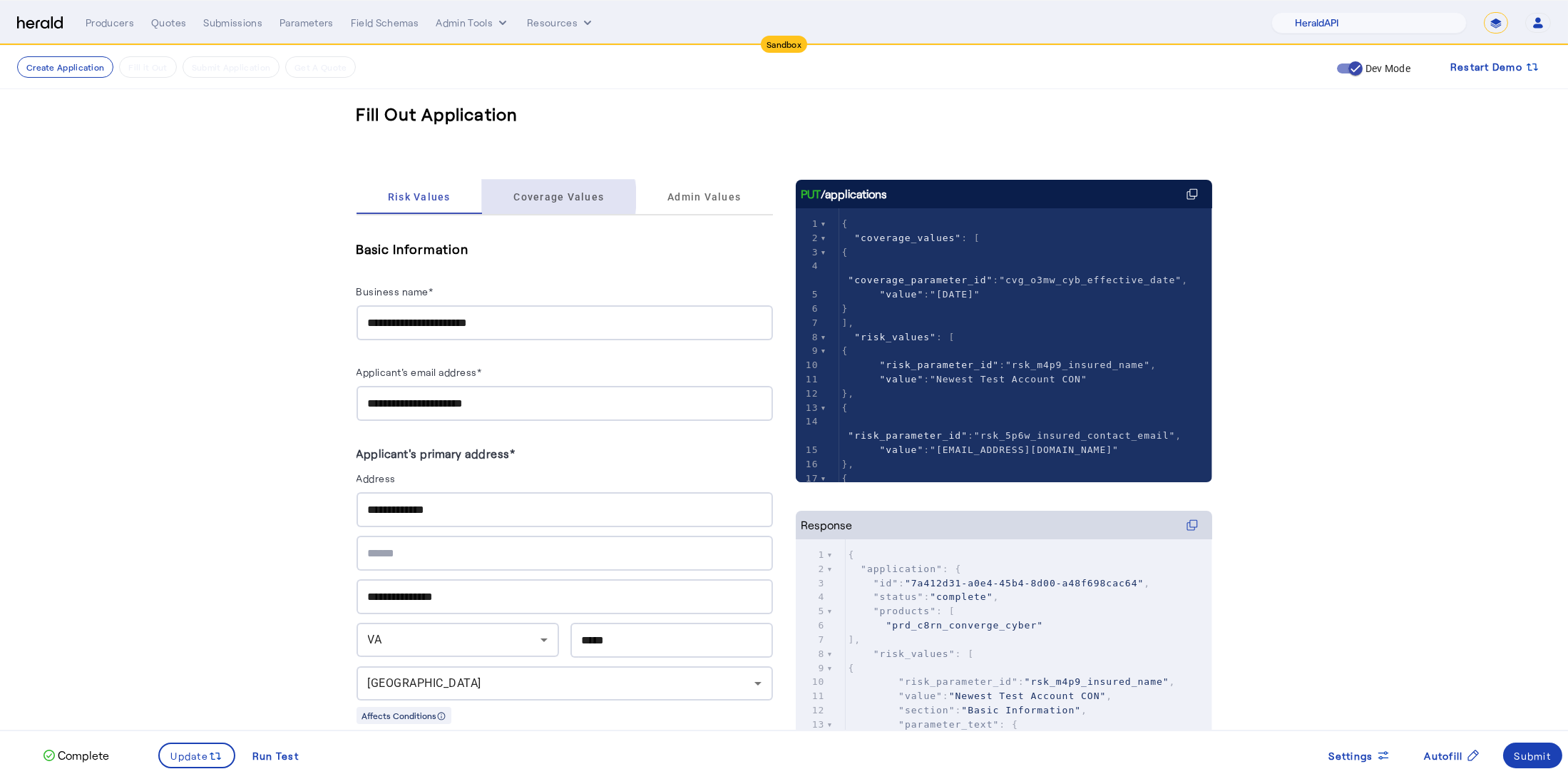
click at [562, 198] on span "Coverage Values" at bounding box center [558, 197] width 91 height 10
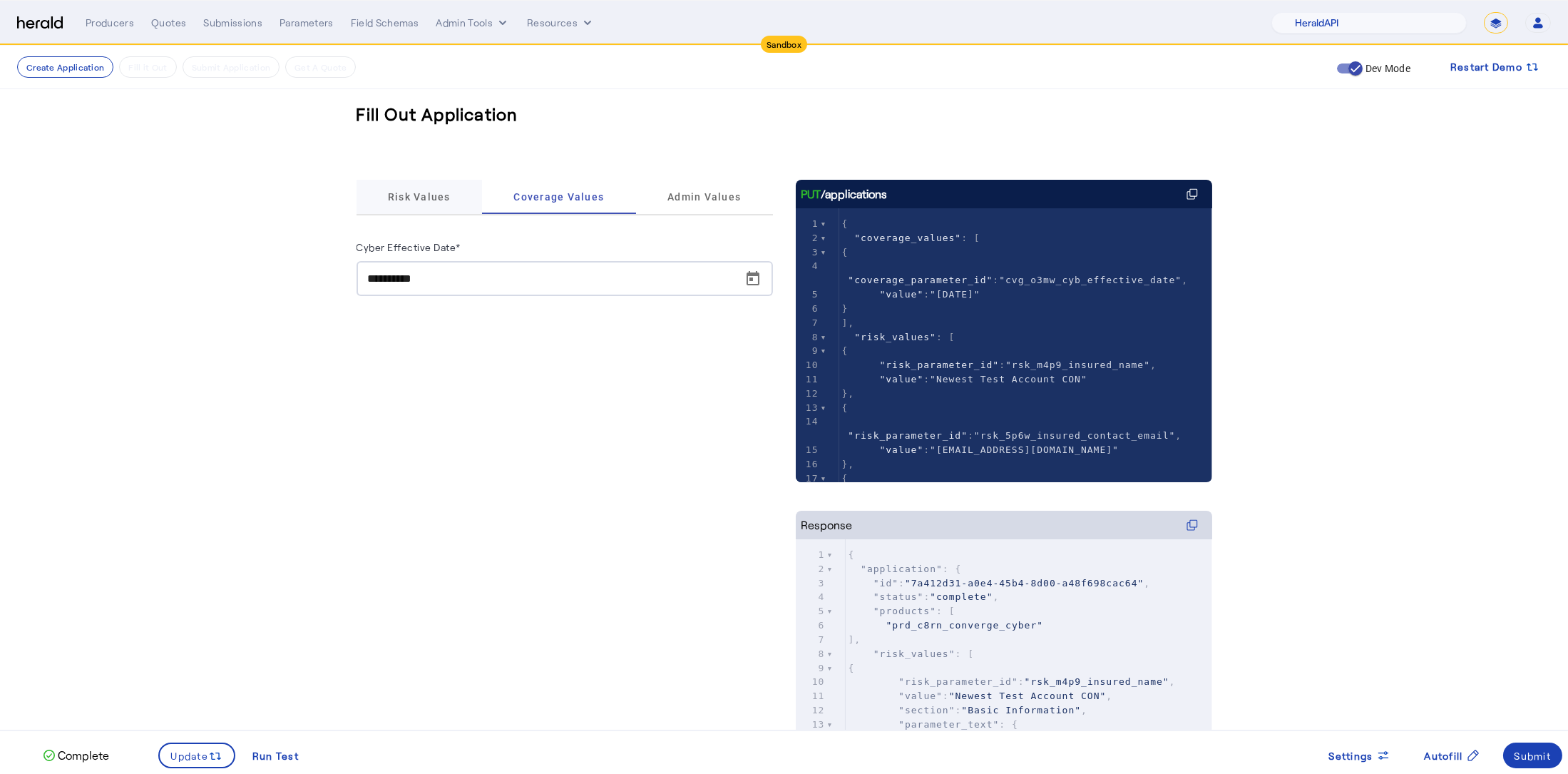
click at [449, 195] on span "Risk Values" at bounding box center [419, 197] width 63 height 10
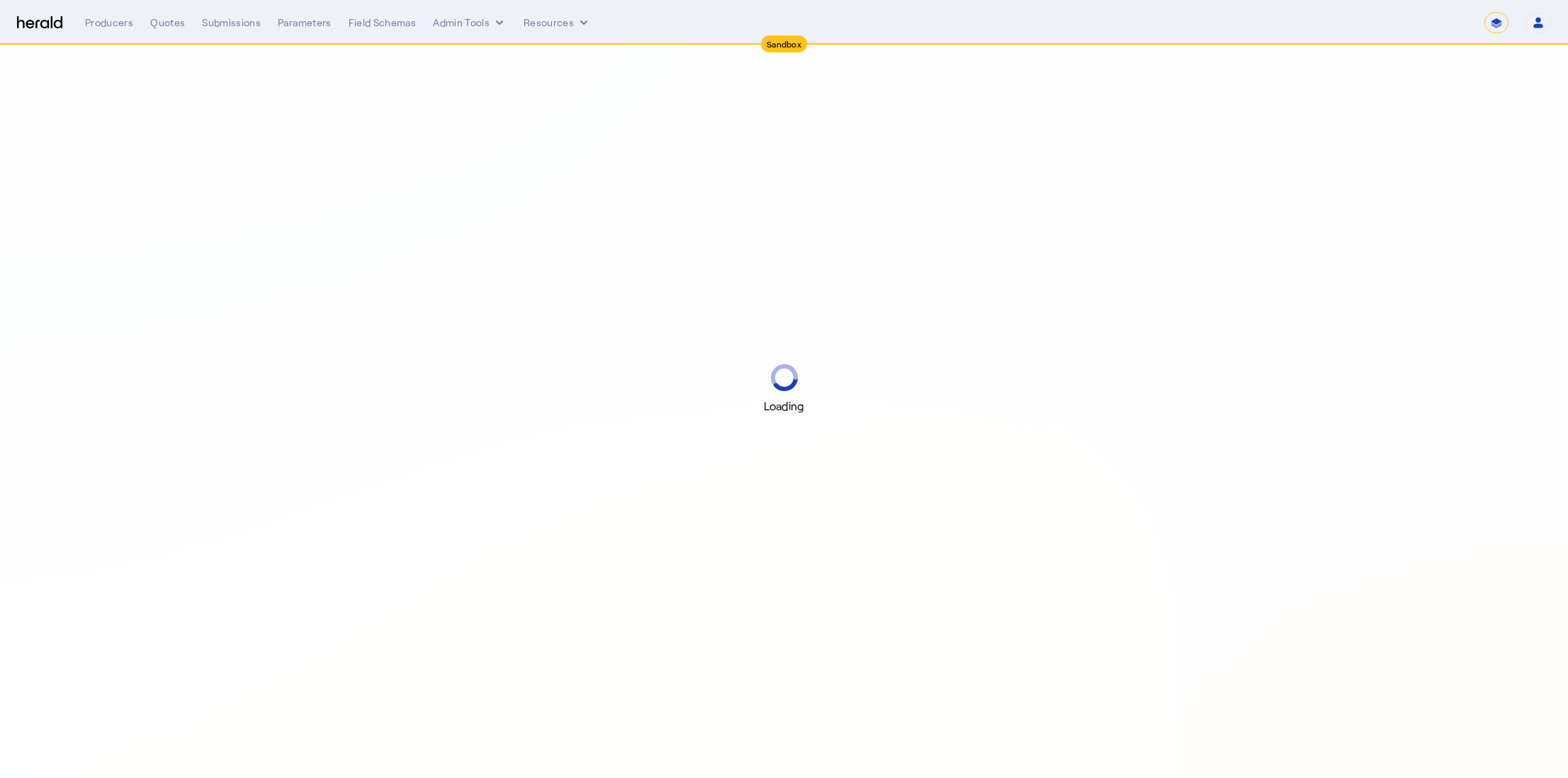
select select "*******"
select select "pfm_2v8p_herald_api"
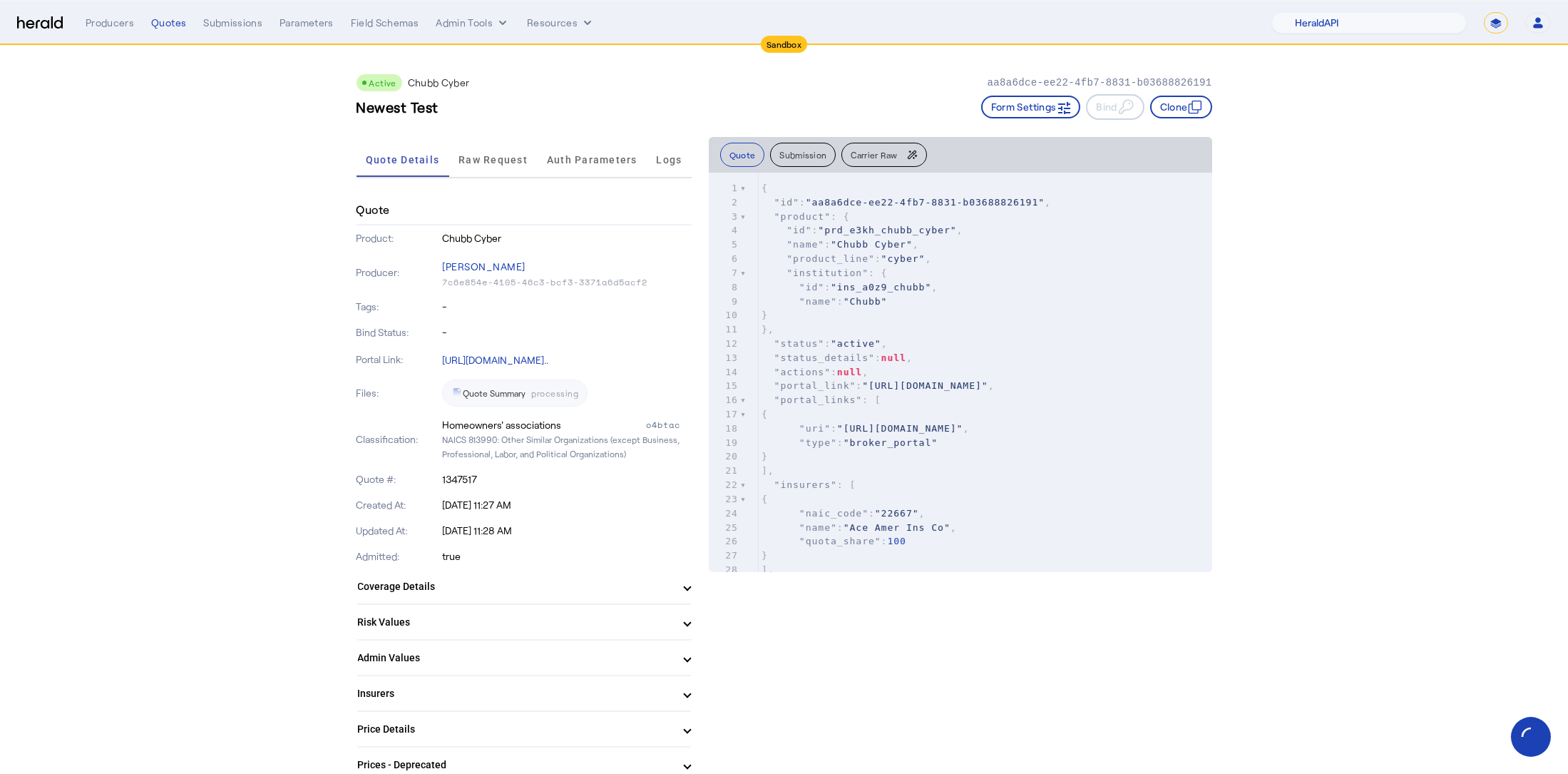
click at [480, 594] on mat-expansion-panel-header "Coverage Details" at bounding box center [524, 586] width 335 height 34
click at [492, 157] on span "Raw Request" at bounding box center [492, 160] width 69 height 10
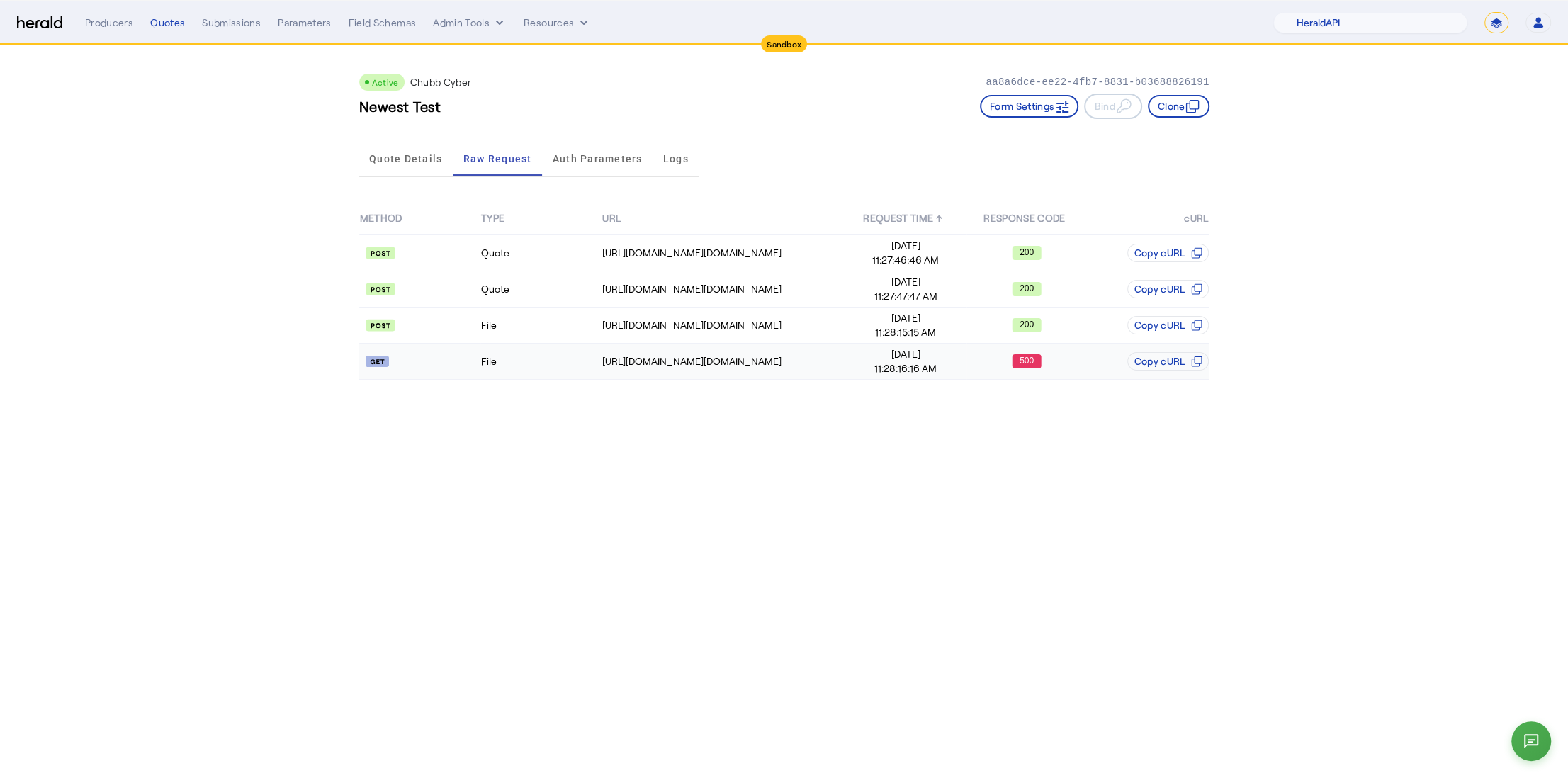
click at [548, 358] on td "File" at bounding box center [541, 361] width 122 height 36
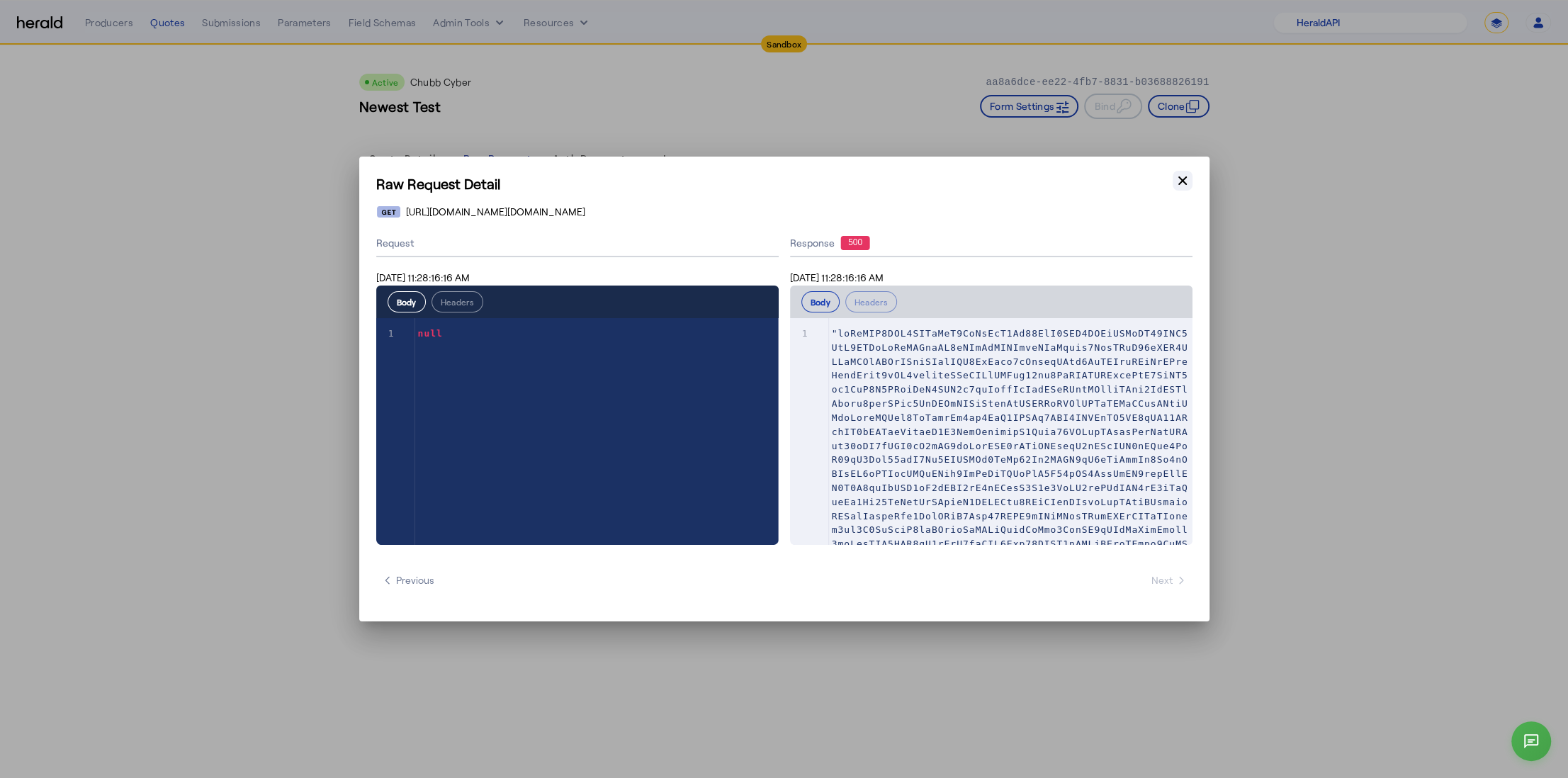
click at [1179, 185] on icon "button" at bounding box center [1183, 181] width 14 height 14
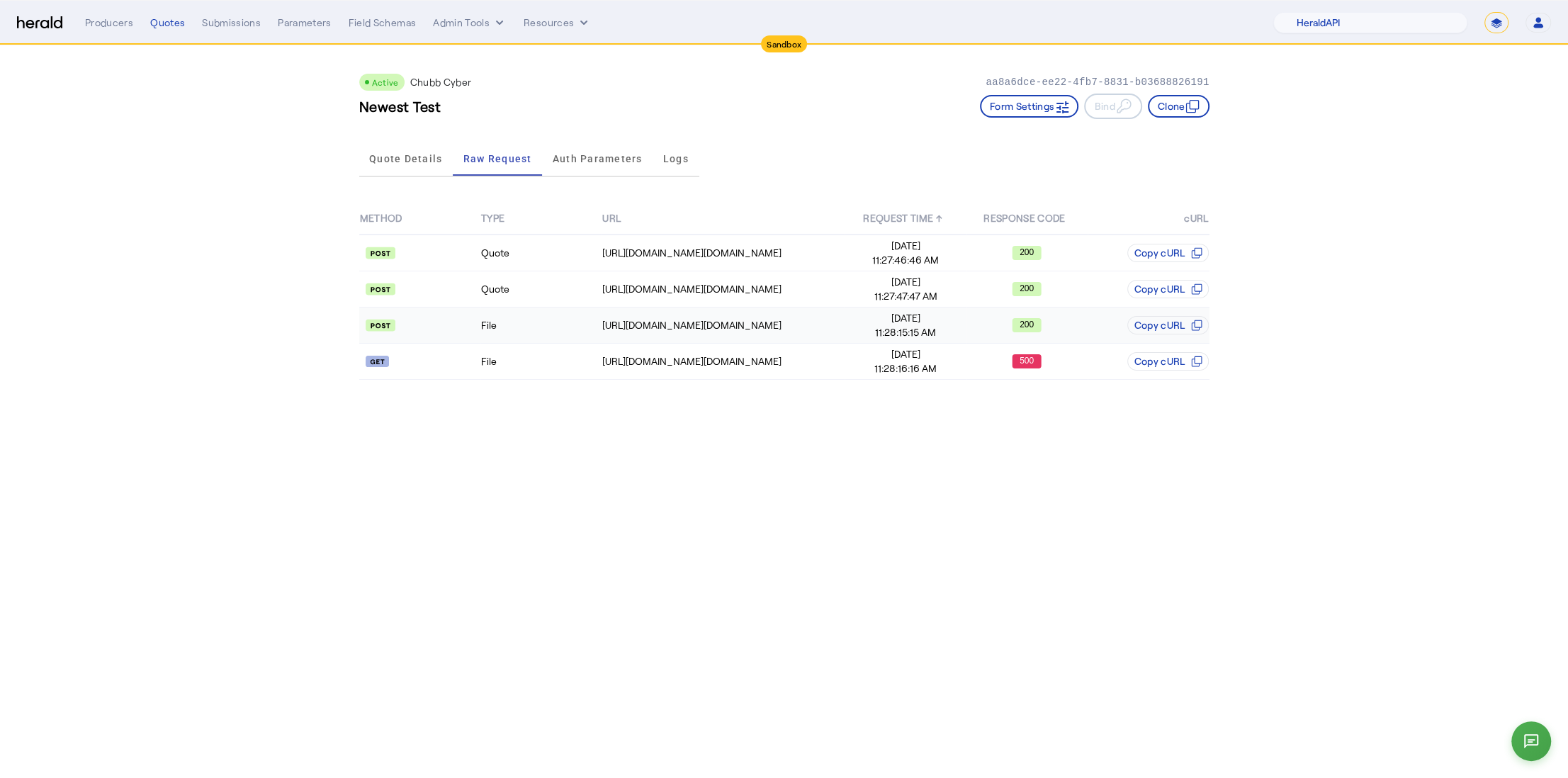
click at [526, 333] on td "File" at bounding box center [541, 326] width 122 height 36
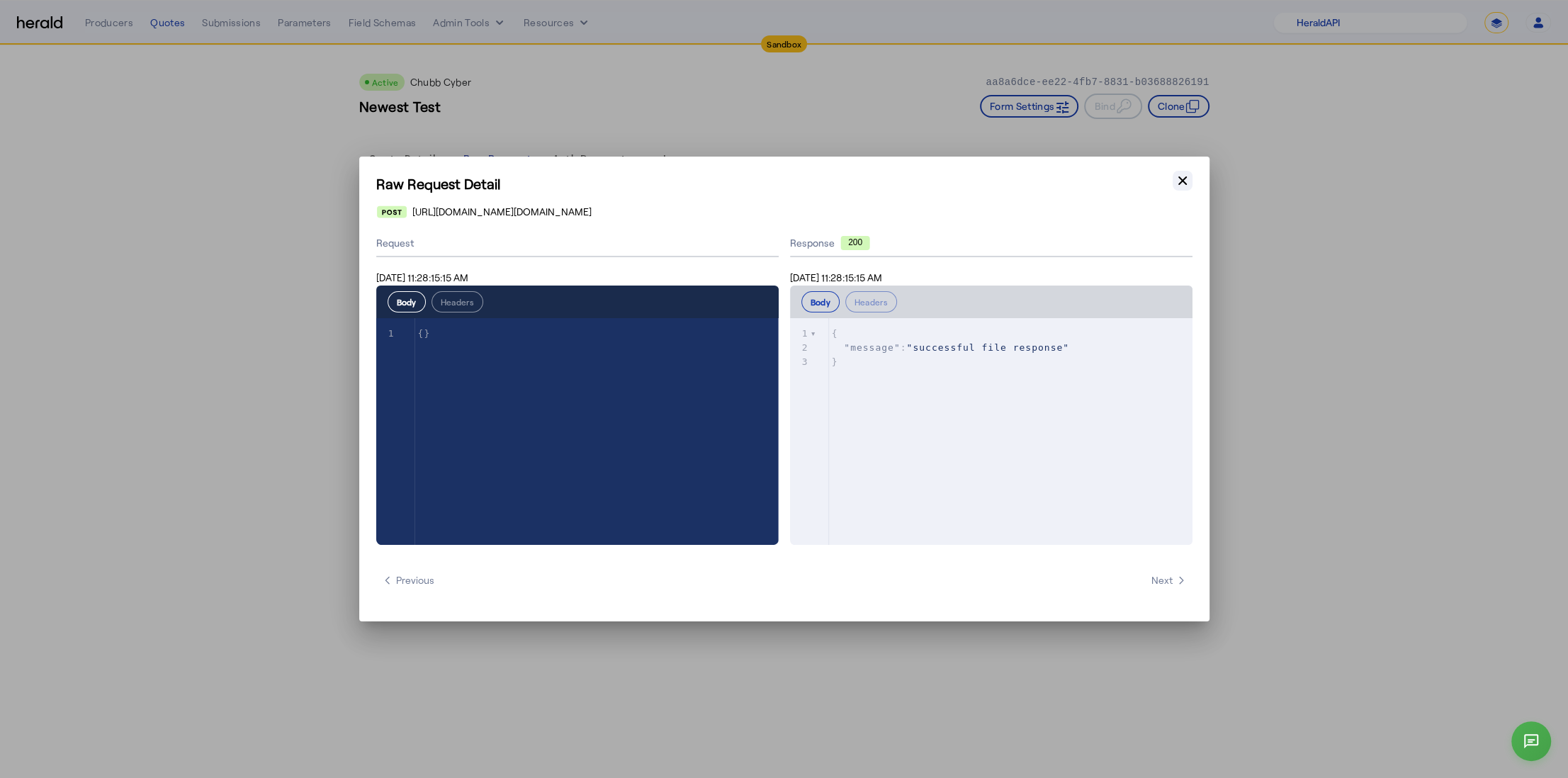
click at [1184, 177] on icon "button" at bounding box center [1182, 181] width 9 height 9
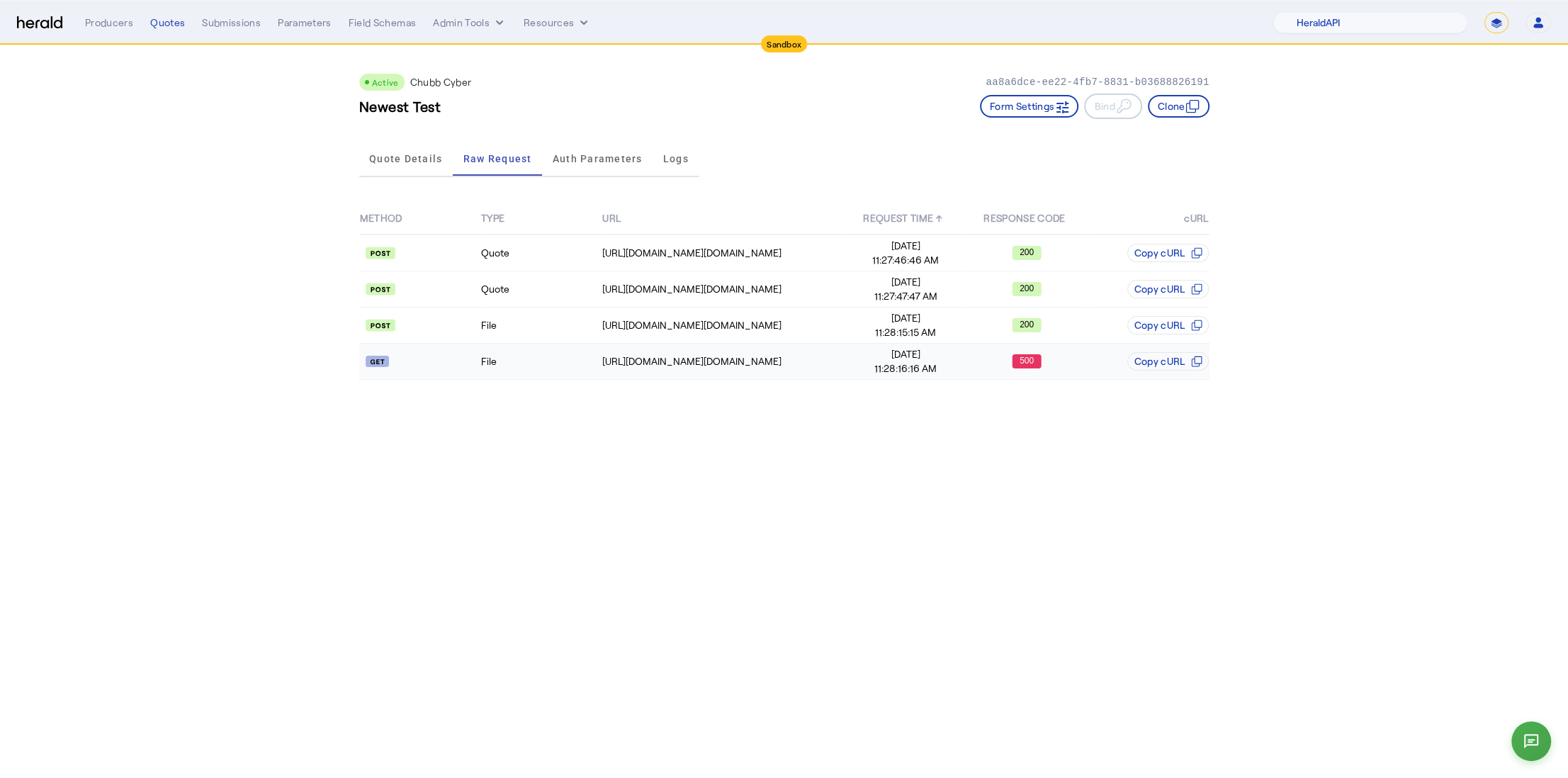
click at [572, 370] on td "File" at bounding box center [541, 361] width 122 height 36
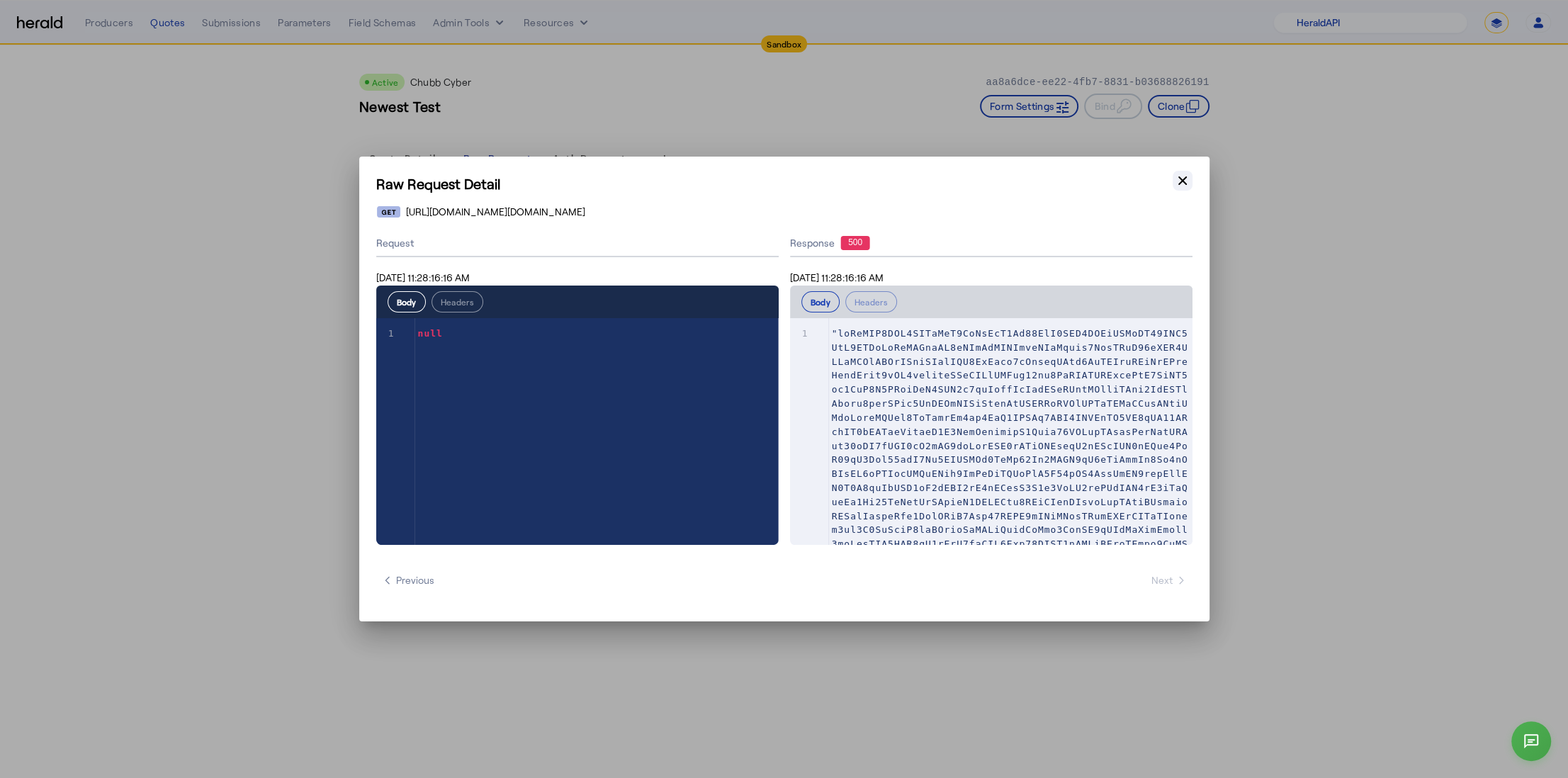
click at [1188, 177] on icon "button" at bounding box center [1183, 181] width 14 height 14
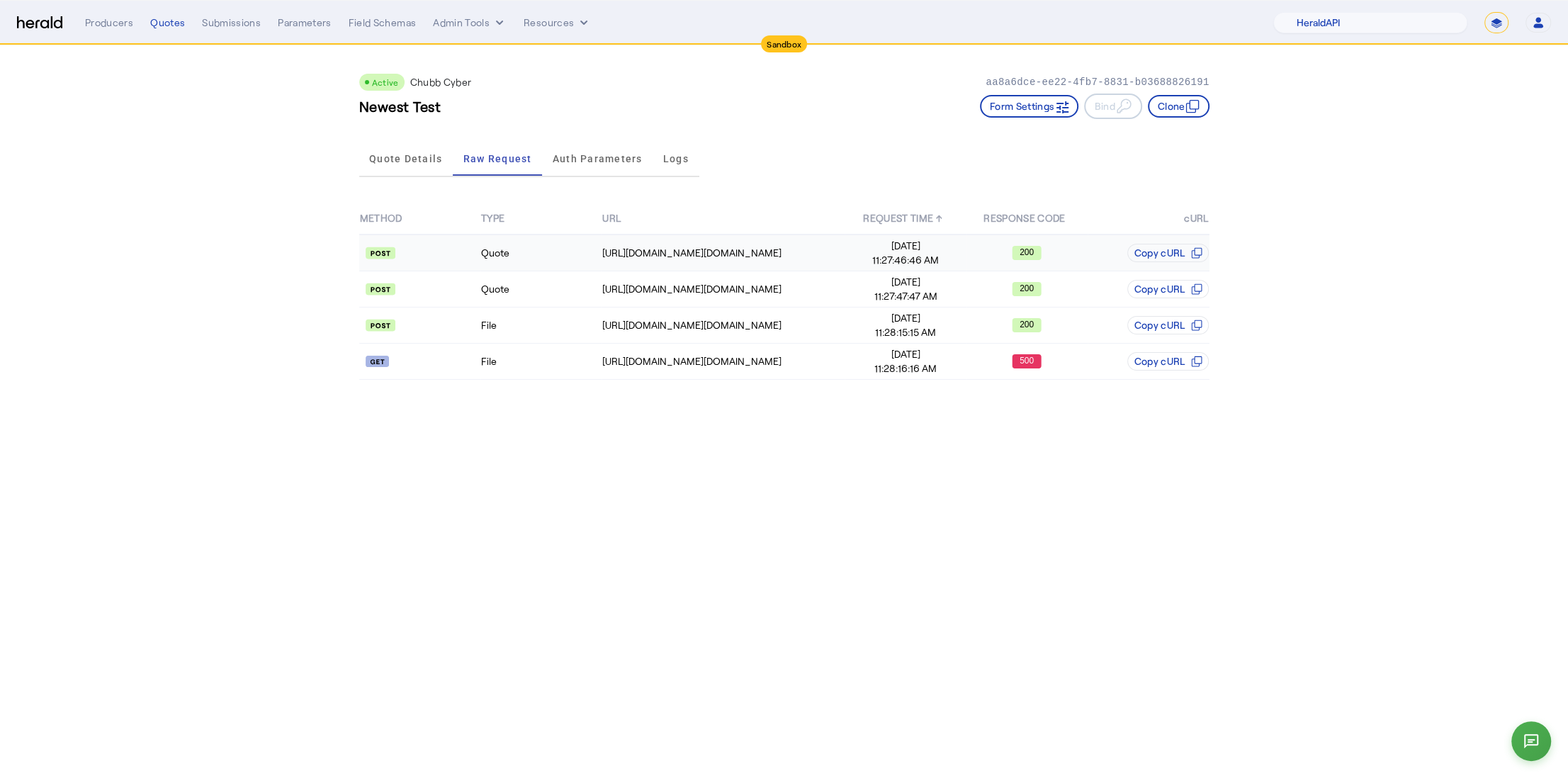
click at [568, 252] on td "Quote" at bounding box center [541, 252] width 122 height 37
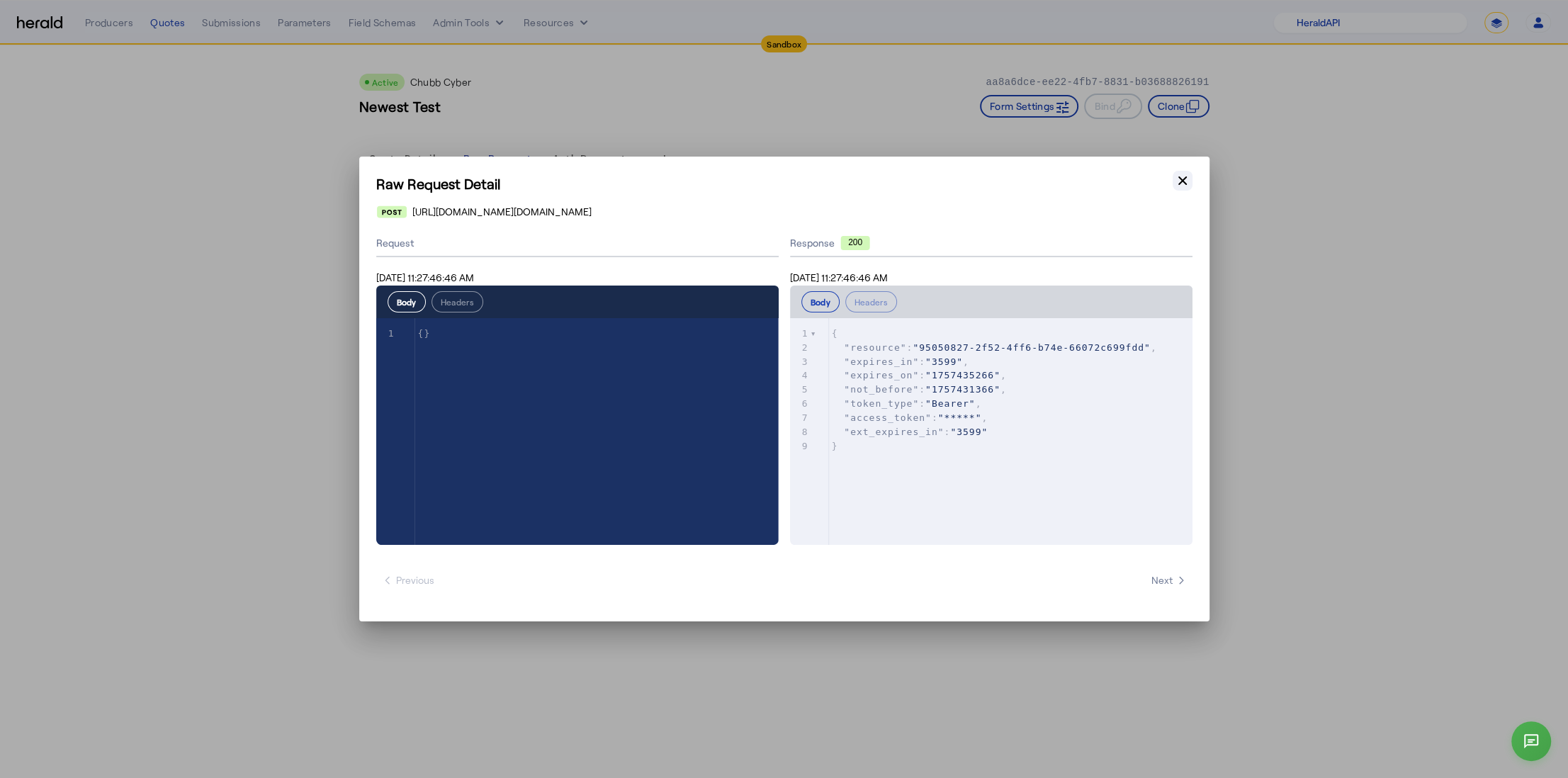
click at [1181, 181] on icon "button" at bounding box center [1183, 181] width 14 height 14
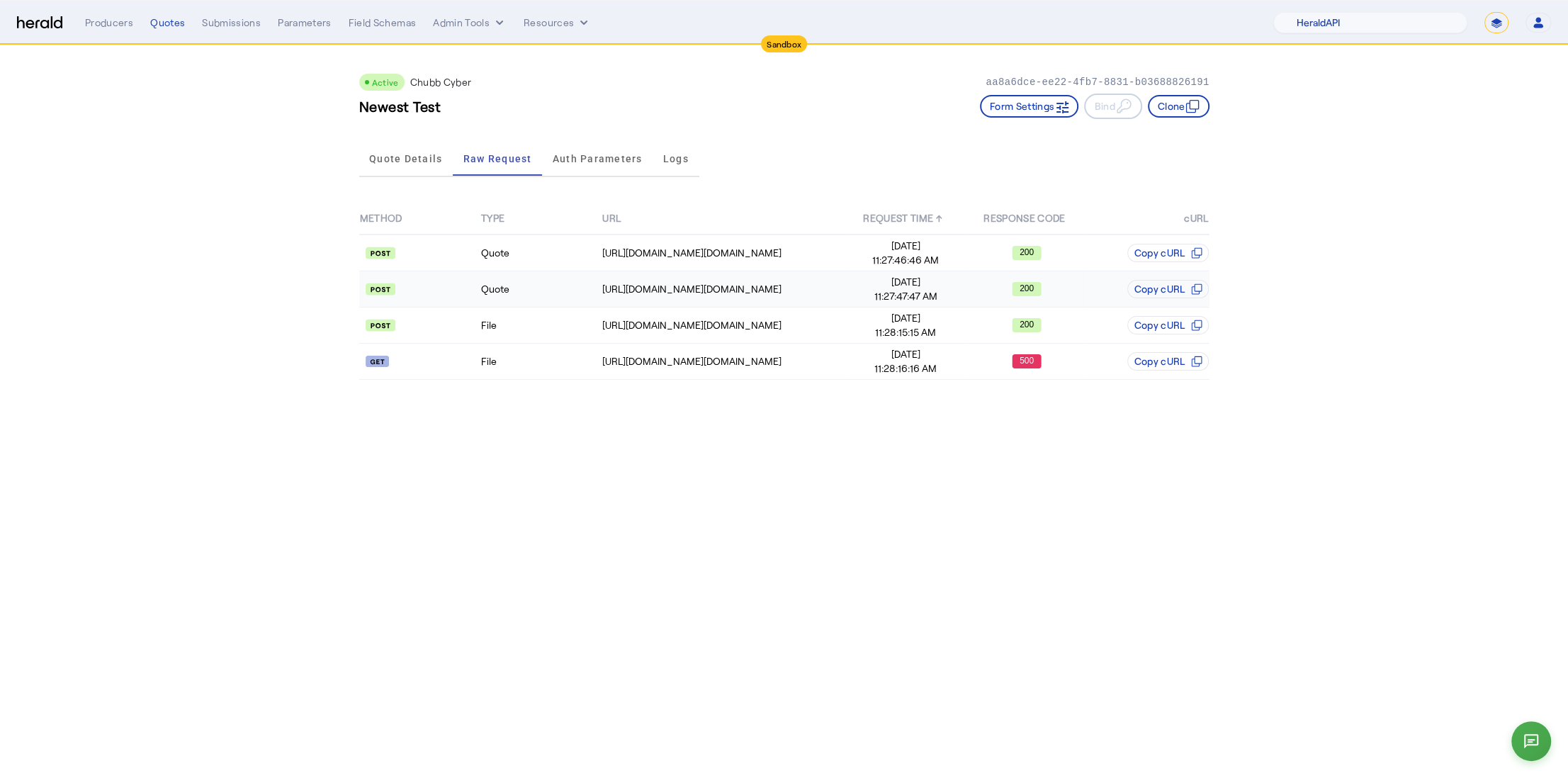
click at [467, 294] on api-badge at bounding box center [420, 289] width 120 height 14
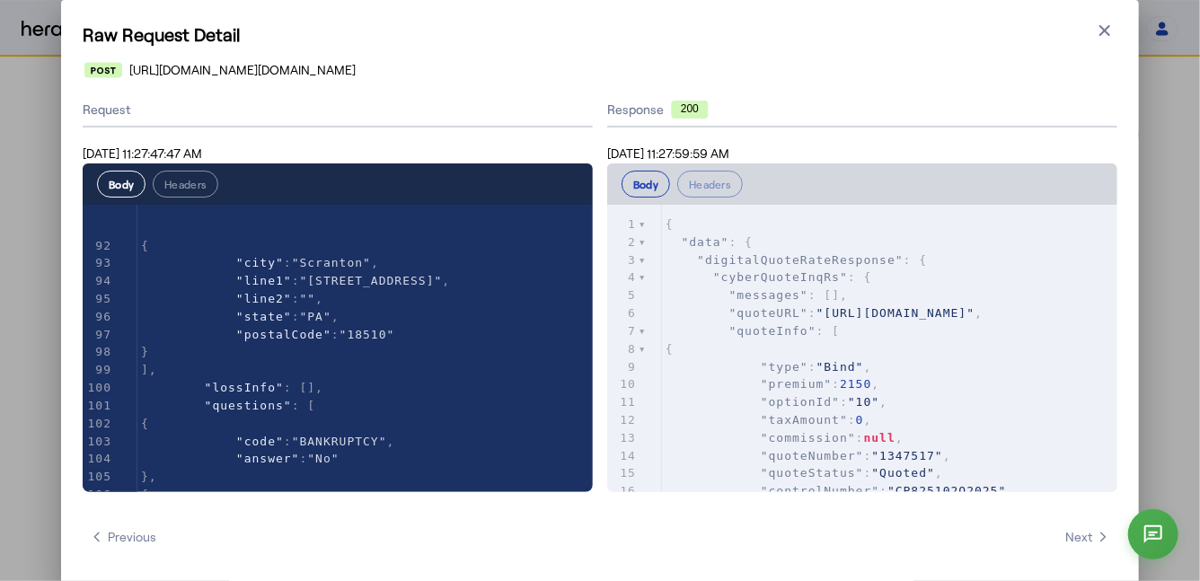
scroll to position [2137, 0]
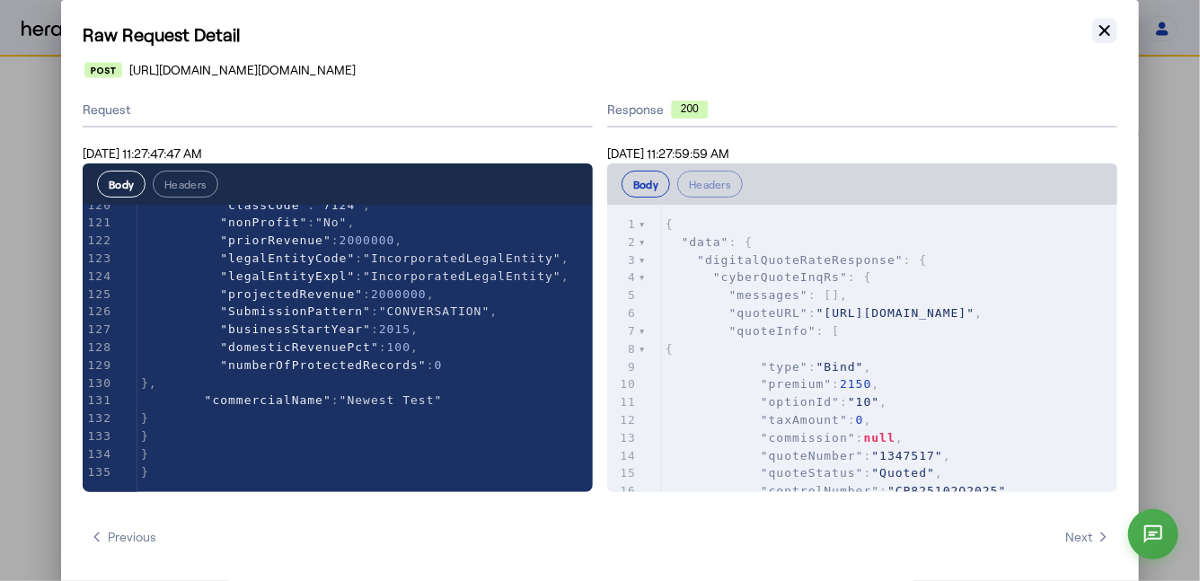
click at [1103, 28] on icon "button" at bounding box center [1104, 30] width 11 height 11
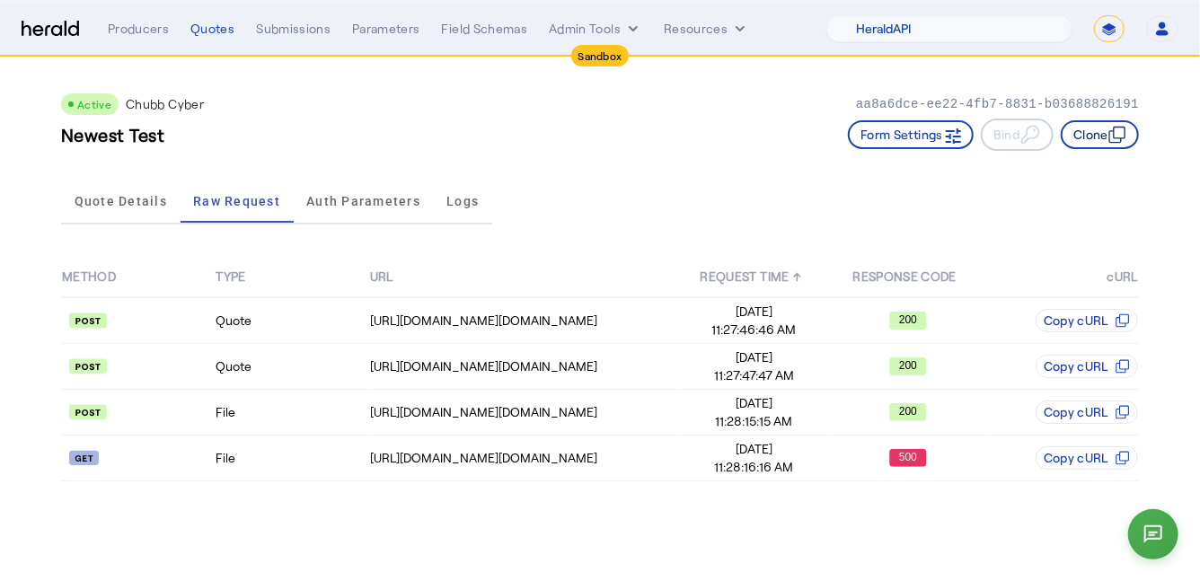
click at [1102, 136] on button "Clone" at bounding box center [1099, 134] width 78 height 29
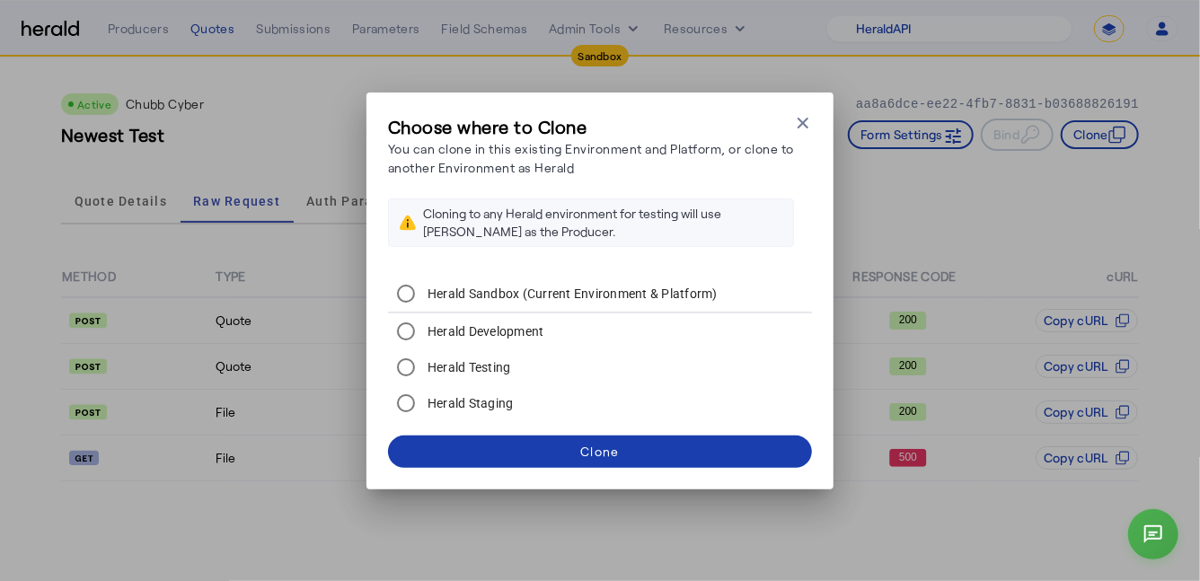
click at [560, 444] on span at bounding box center [600, 451] width 424 height 43
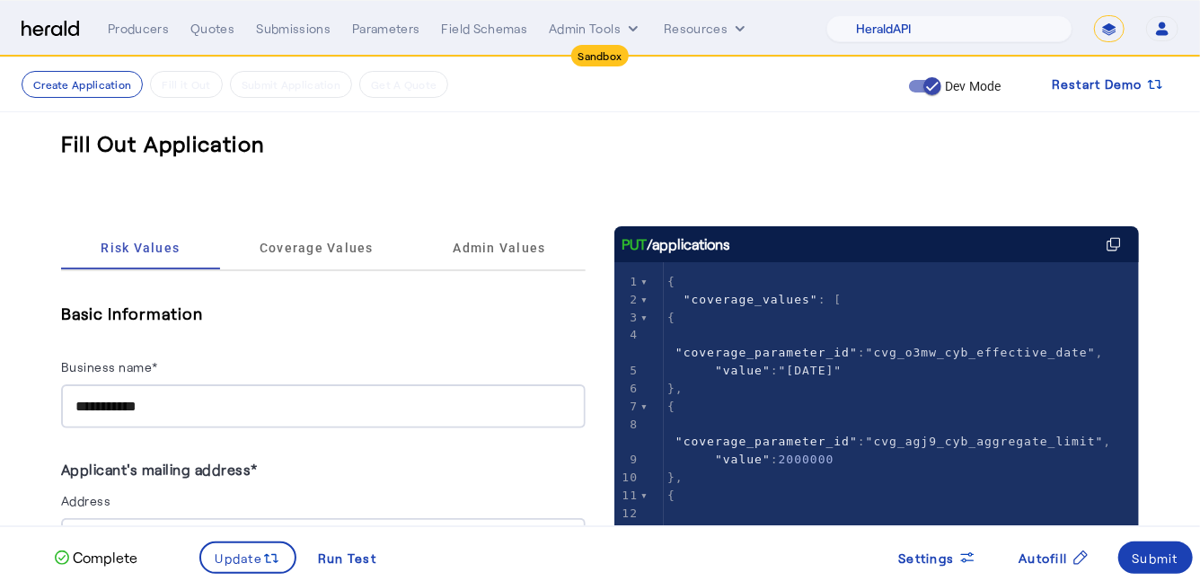
click at [254, 408] on input "**********" at bounding box center [323, 407] width 496 height 22
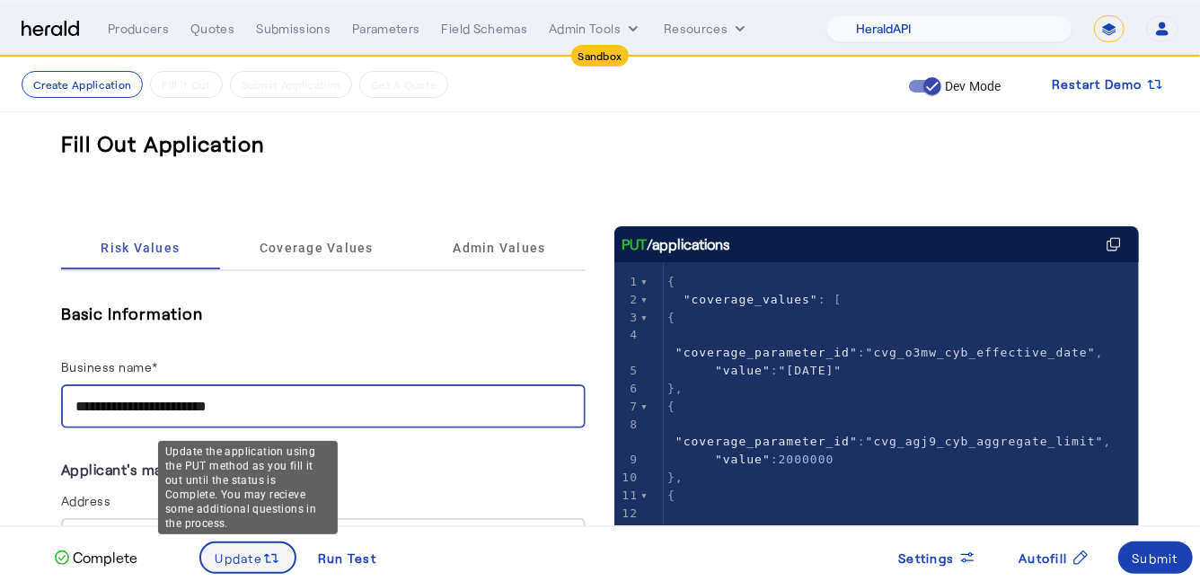
type input "**********"
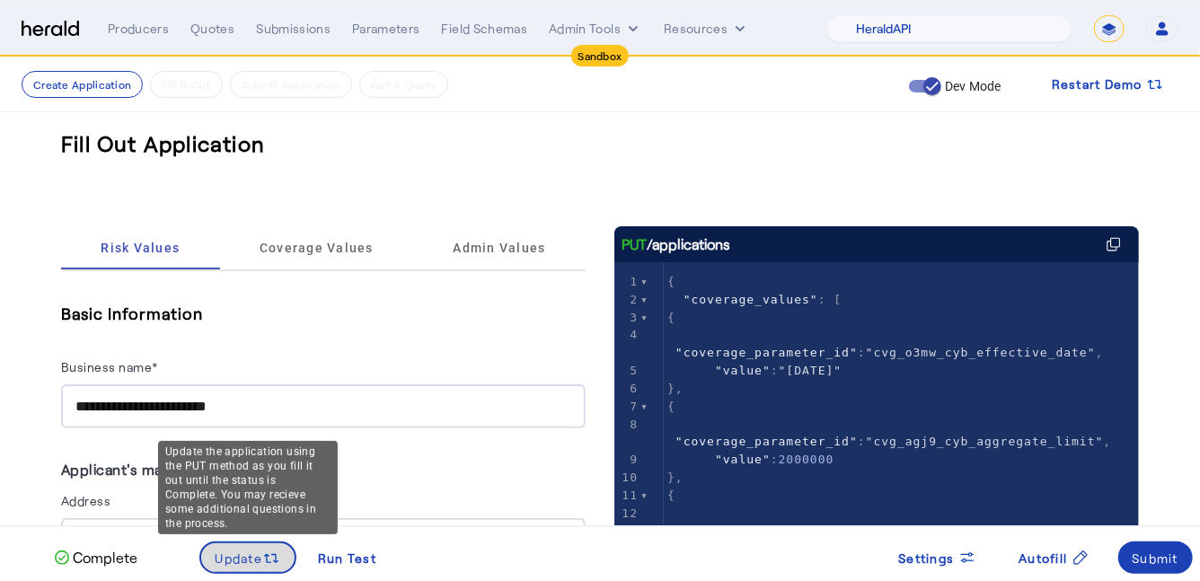
click at [256, 549] on span "Update" at bounding box center [239, 558] width 48 height 19
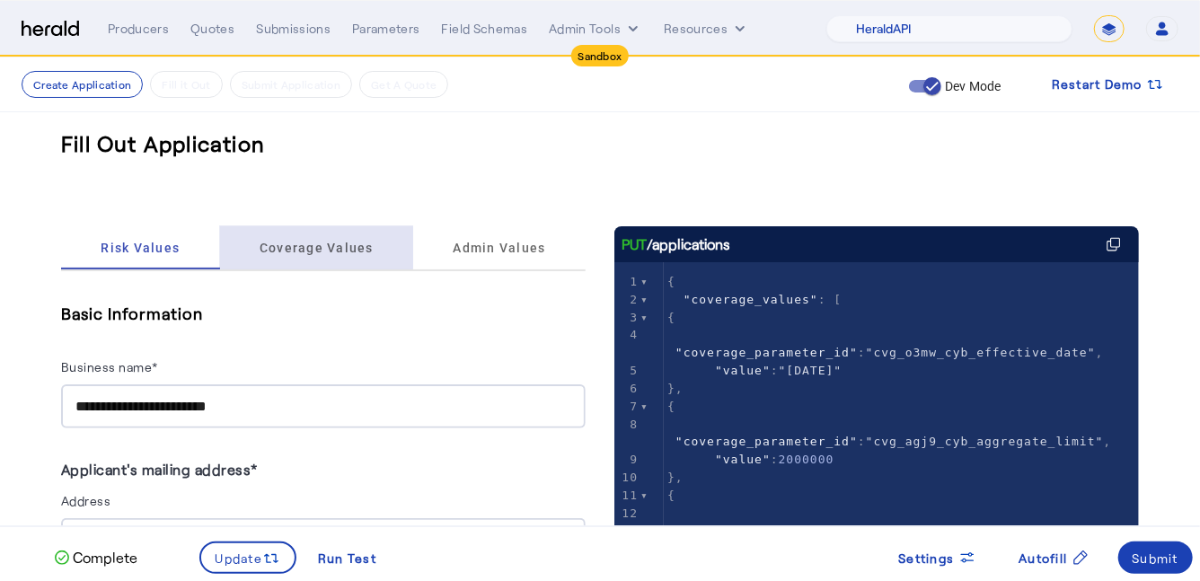
click at [317, 226] on span "Coverage Values" at bounding box center [316, 247] width 114 height 43
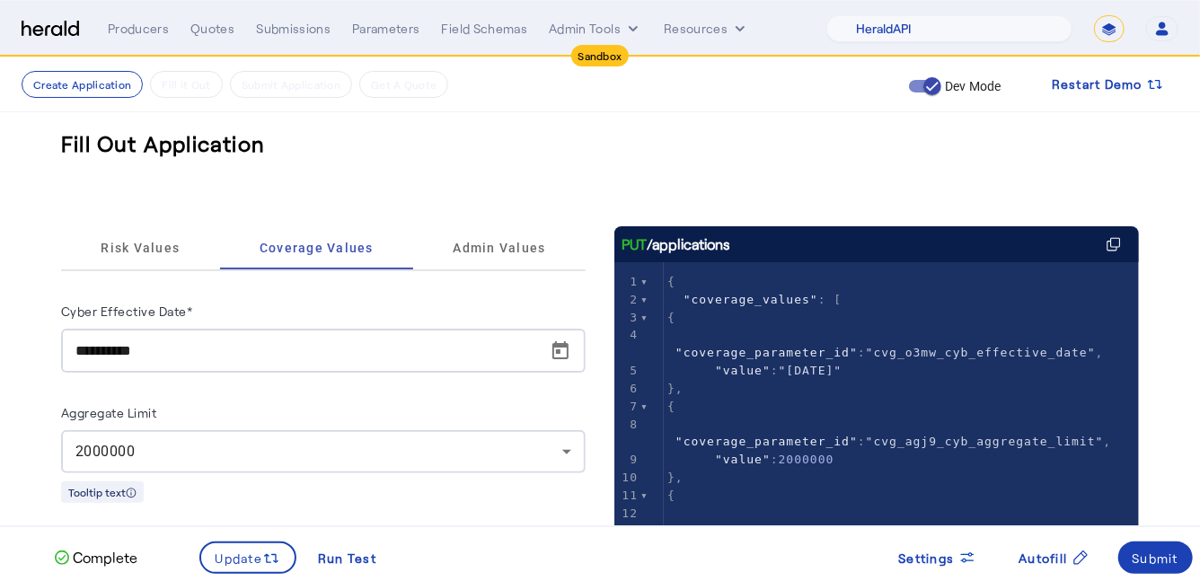
click at [304, 456] on div "2000000" at bounding box center [318, 452] width 487 height 22
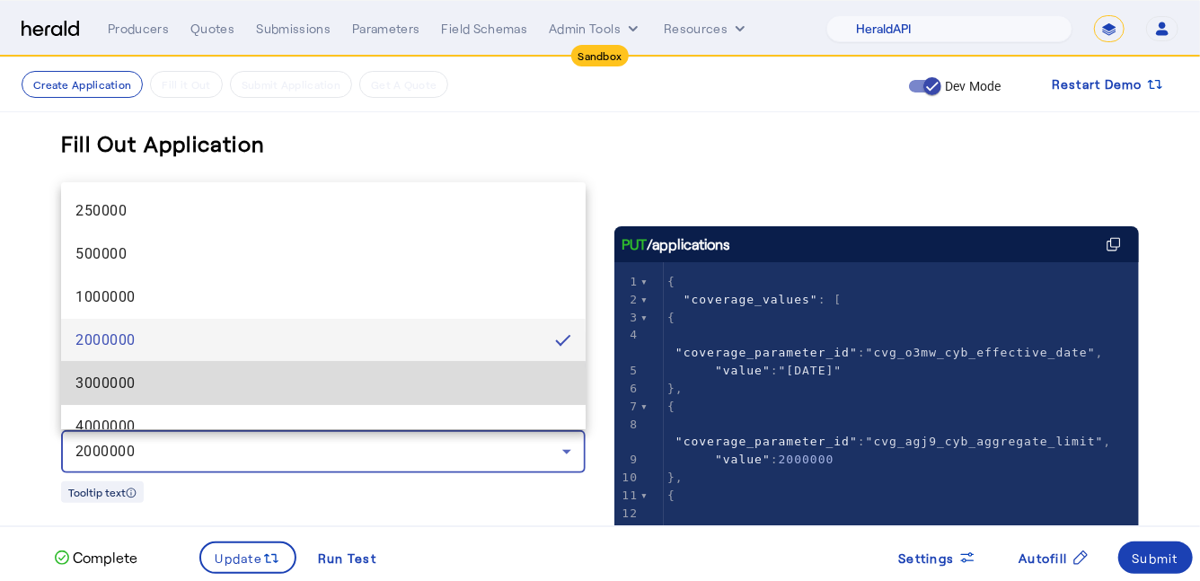
click at [312, 392] on span "3000000" at bounding box center [323, 384] width 496 height 22
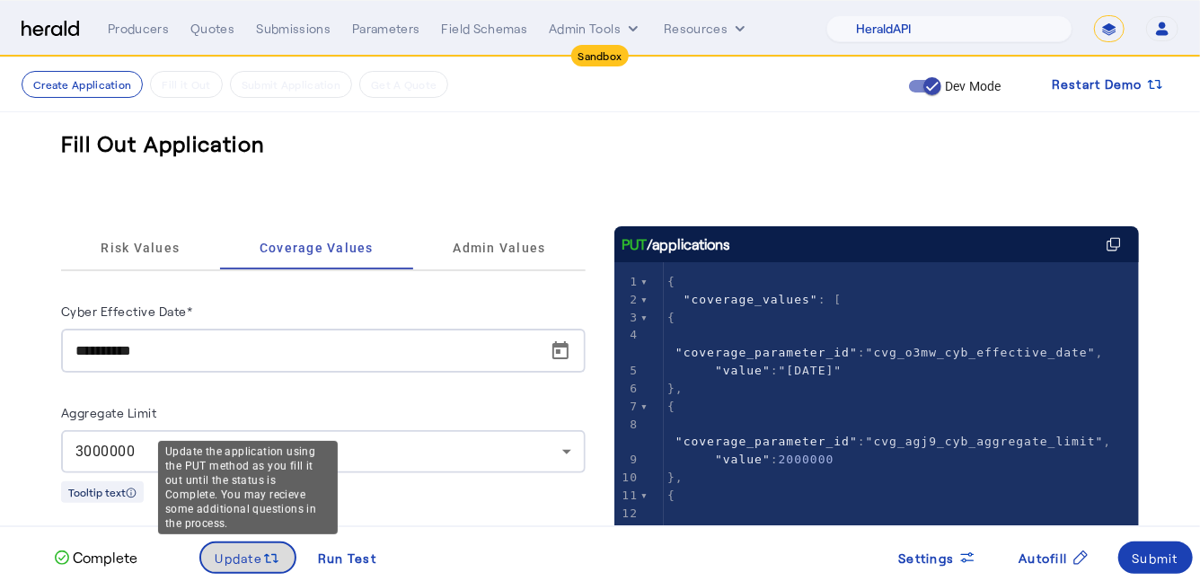
click at [240, 556] on span "Update" at bounding box center [239, 558] width 48 height 19
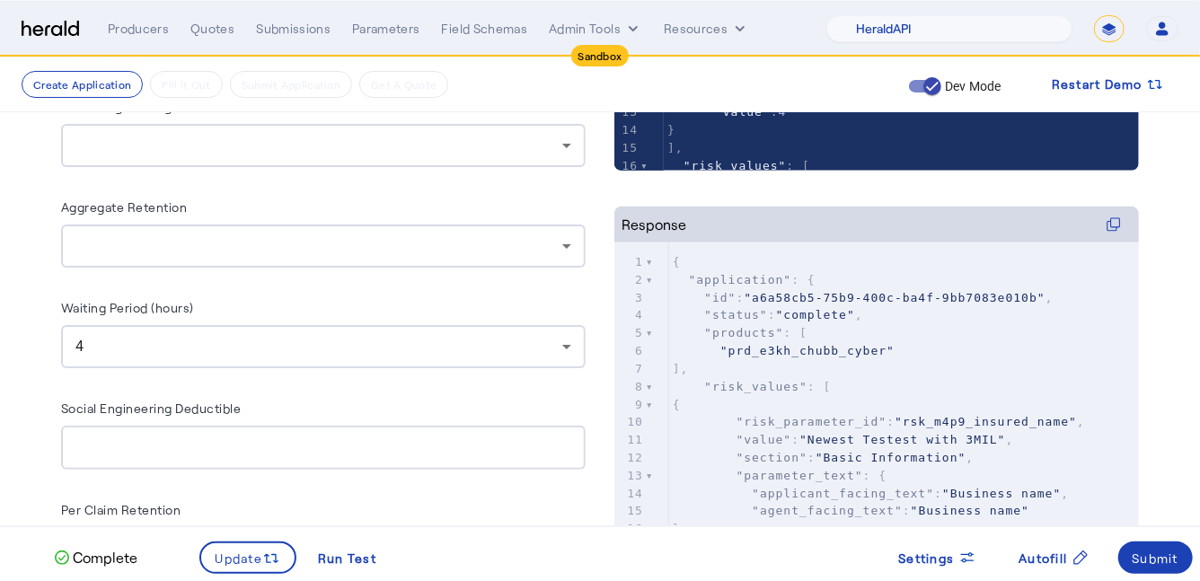
scroll to position [549, 0]
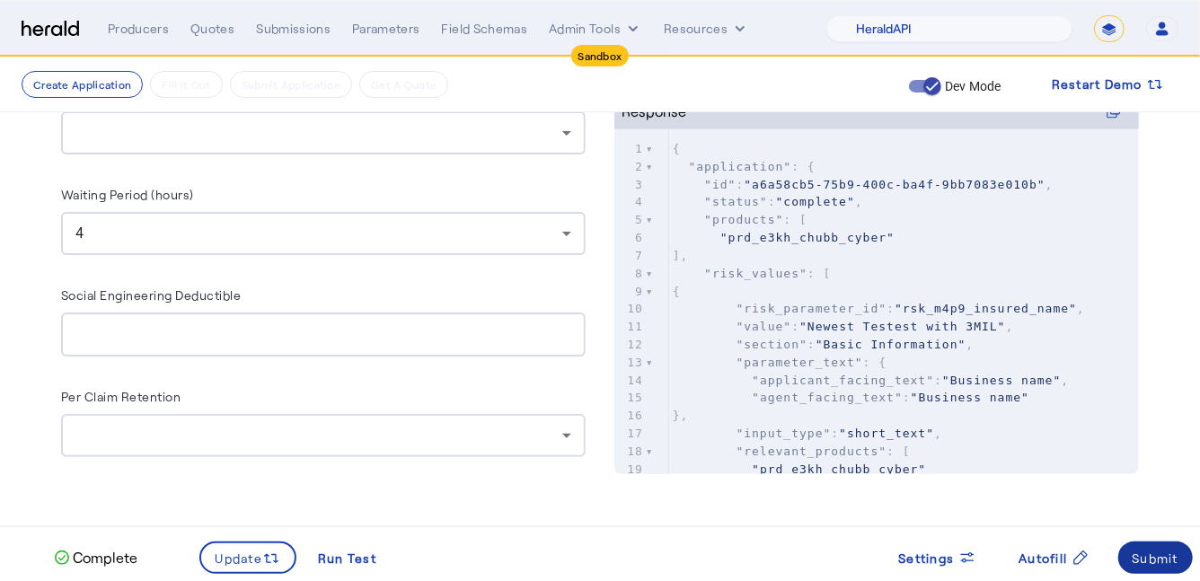
click at [1150, 561] on div "Submit" at bounding box center [1155, 558] width 47 height 19
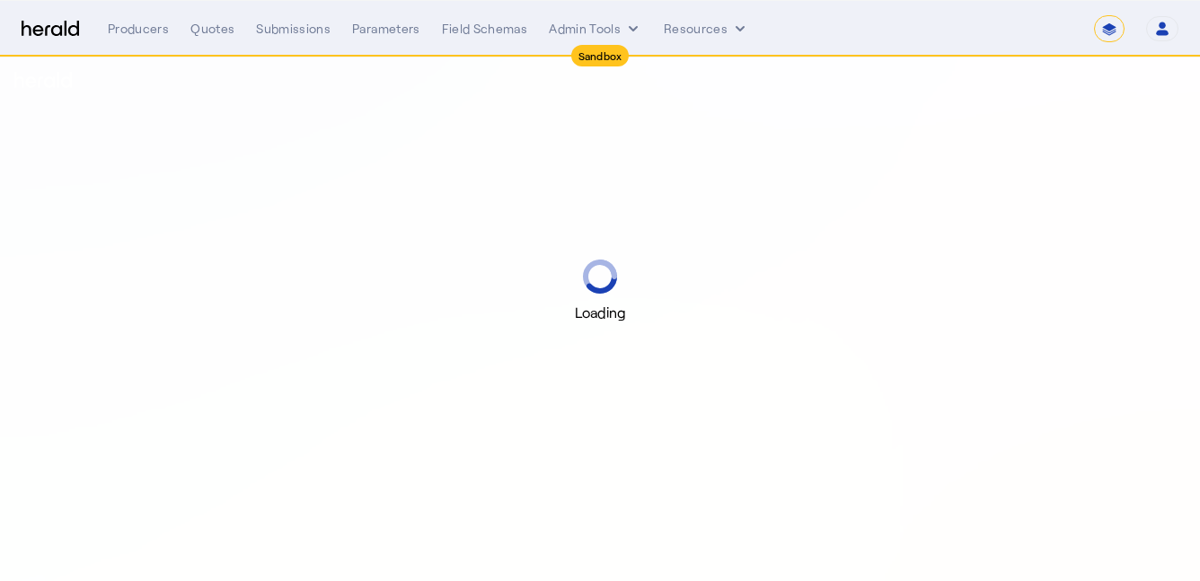
select select "*******"
select select "pfm_2v8p_herald_api"
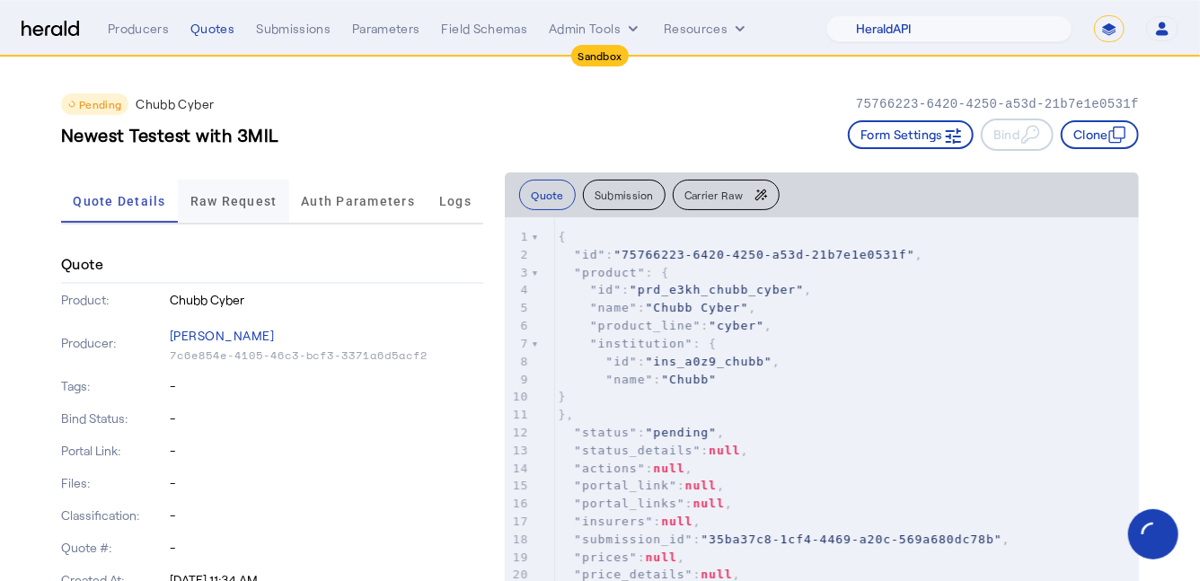
click at [236, 200] on span "Raw Request" at bounding box center [233, 201] width 87 height 13
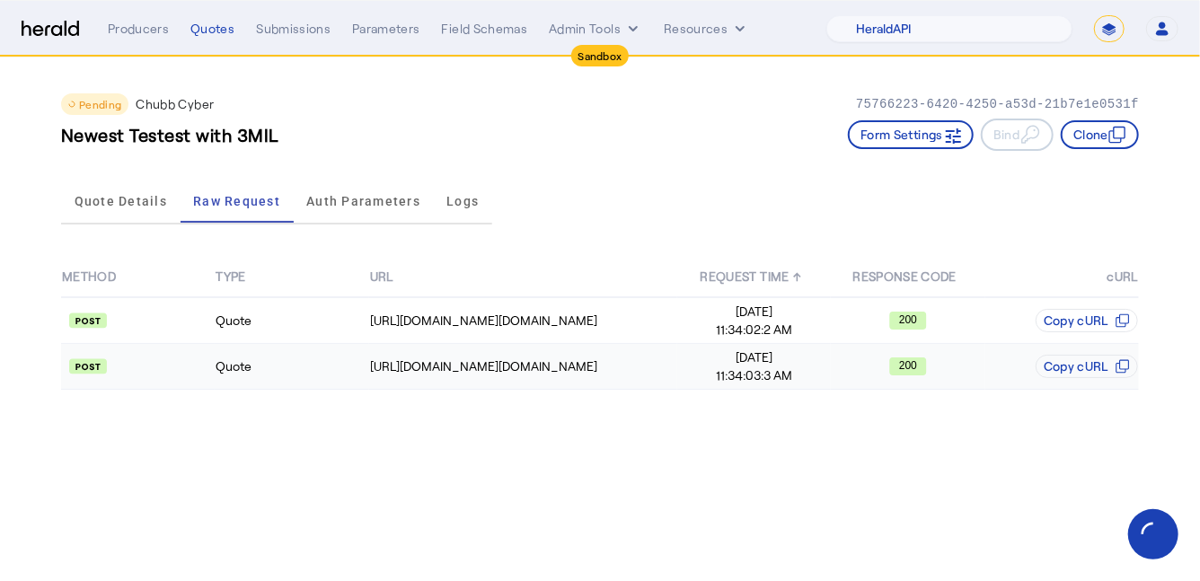
click at [277, 385] on td "Quote" at bounding box center [292, 367] width 154 height 46
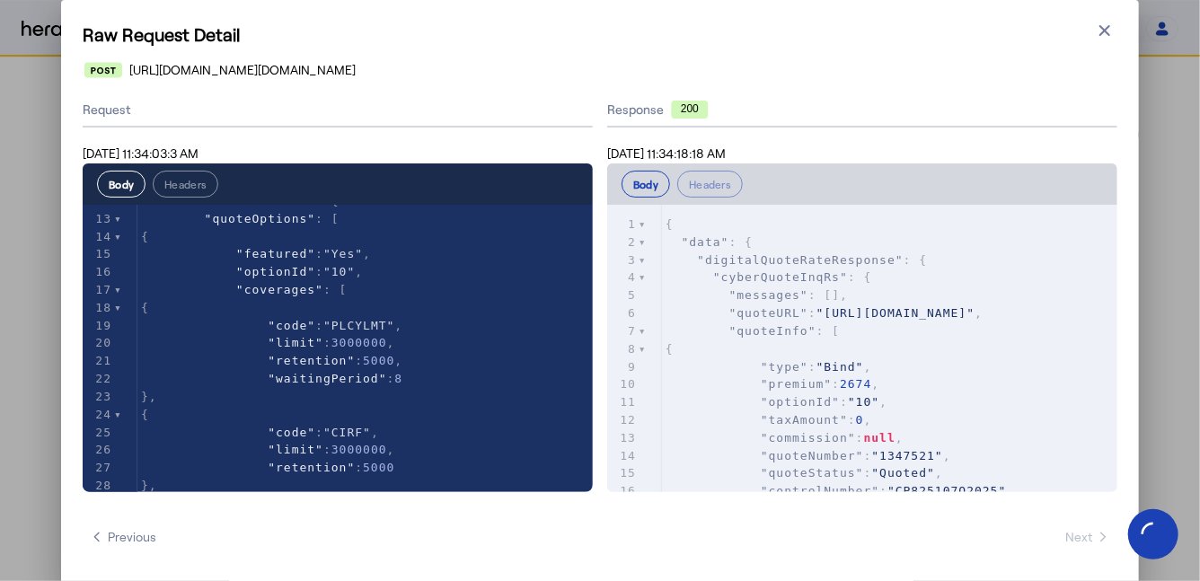
scroll to position [217, 0]
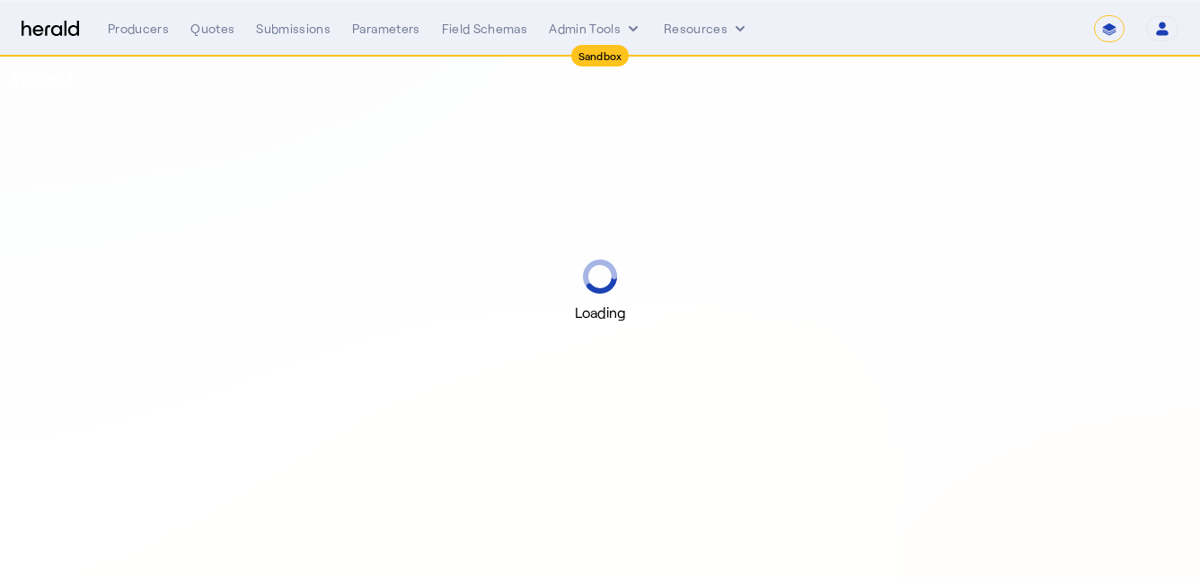
select select "*******"
select select "pfm_2v8p_herald_api"
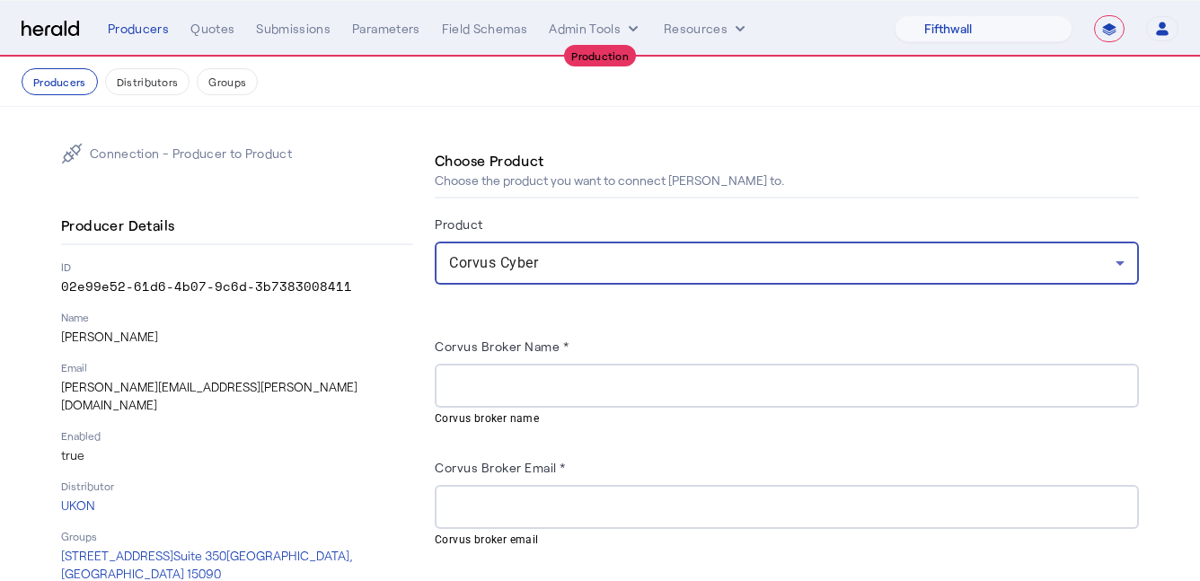
select select "pfm_v94t_fifthwall"
select select "**********"
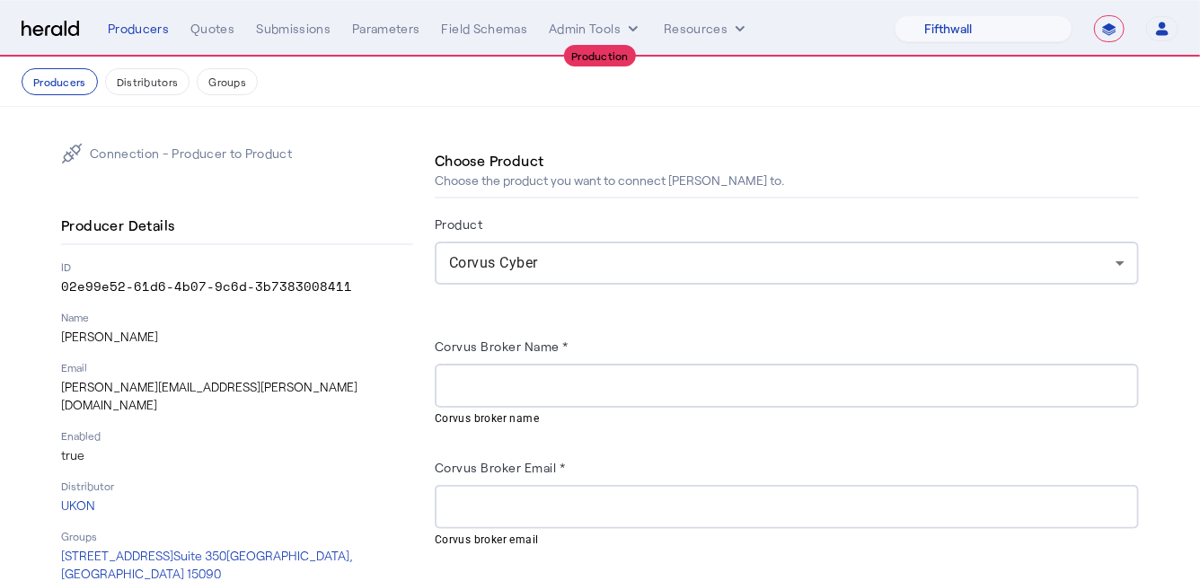
click at [719, 144] on div "Choose Product Choose the product you want to connect [PERSON_NAME] to." at bounding box center [787, 171] width 704 height 56
